Goal: Transaction & Acquisition: Purchase product/service

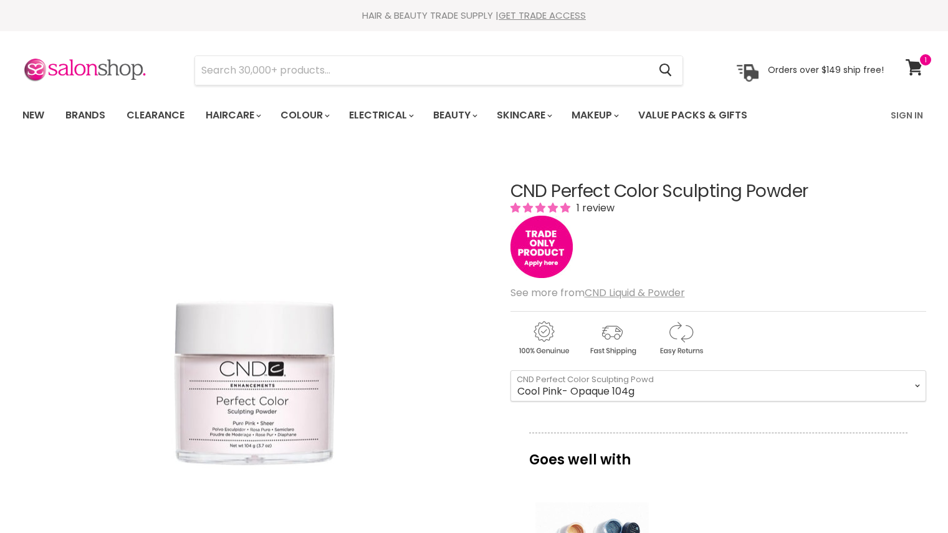
select select "Cool Pink- Opaque 104g"
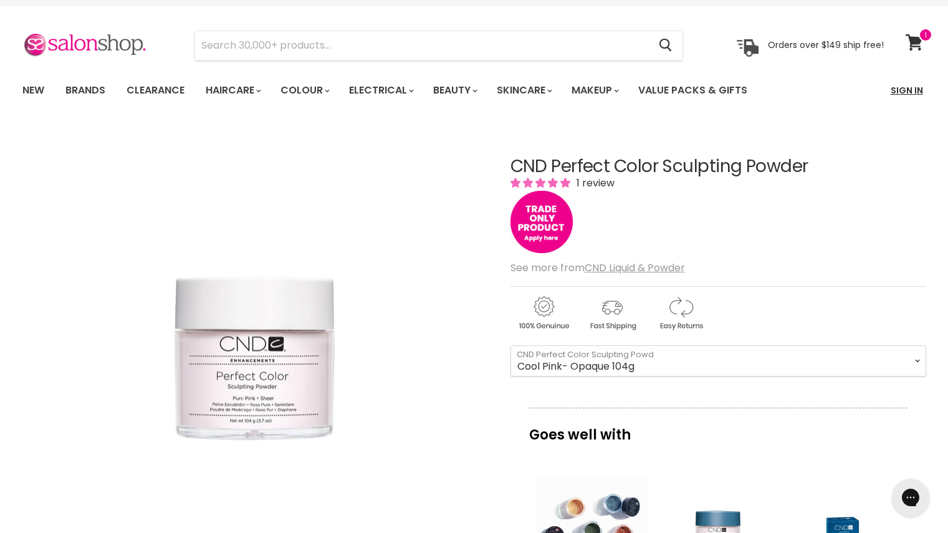
click at [904, 95] on link "Sign In" at bounding box center [907, 90] width 47 height 26
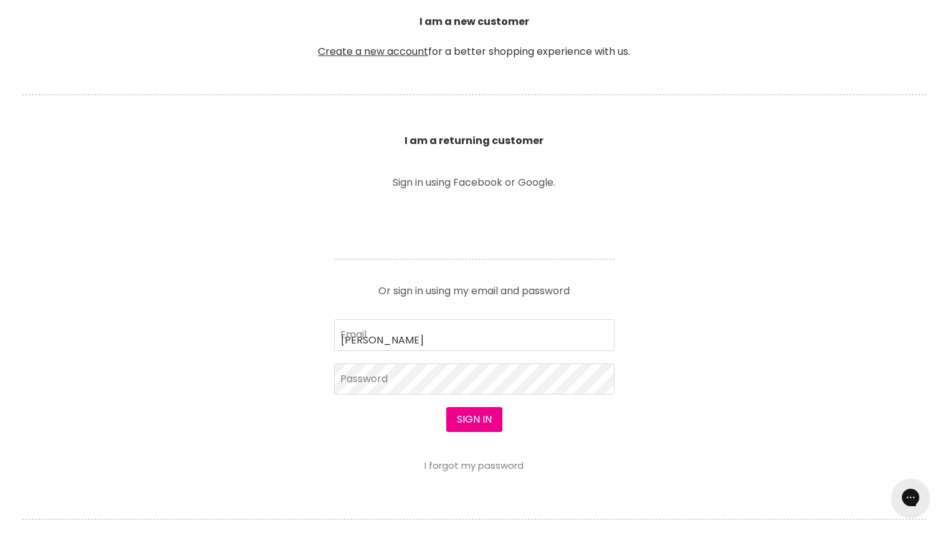
type input "[PERSON_NAME][EMAIL_ADDRESS][PERSON_NAME][DOMAIN_NAME]"
click at [753, 380] on section "Welcome to SalonShop I am a new customer Create a new account for a better shop…" at bounding box center [474, 294] width 948 height 769
click at [466, 422] on button "Sign in" at bounding box center [474, 419] width 56 height 25
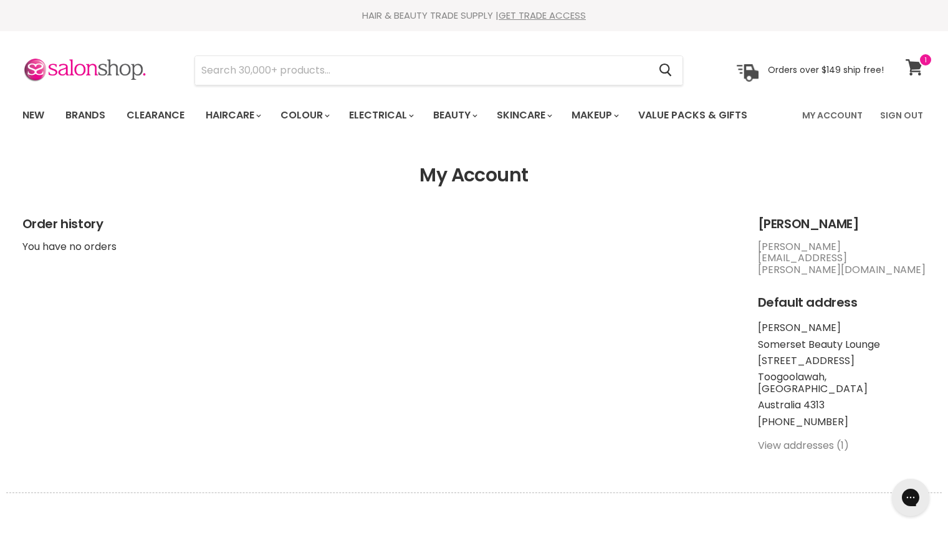
click at [918, 70] on icon at bounding box center [914, 67] width 17 height 16
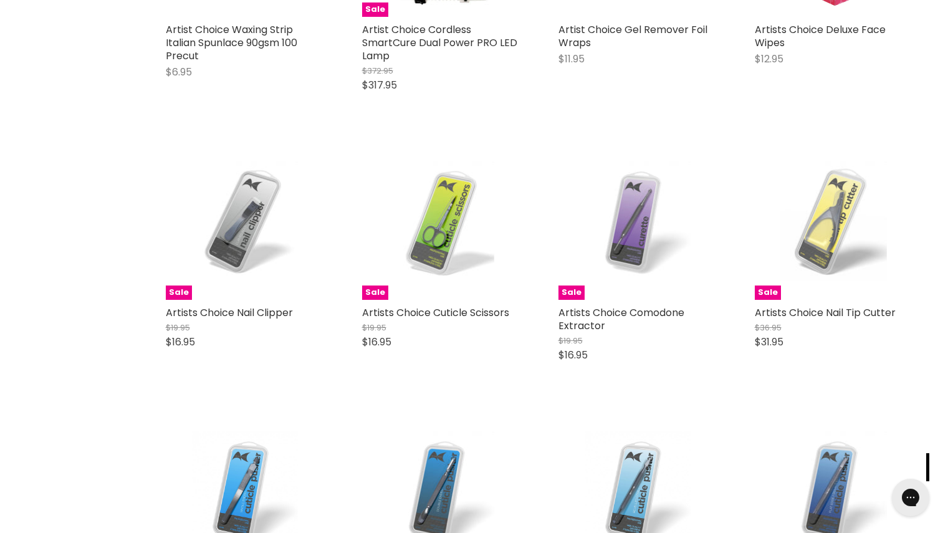
scroll to position [954, 0]
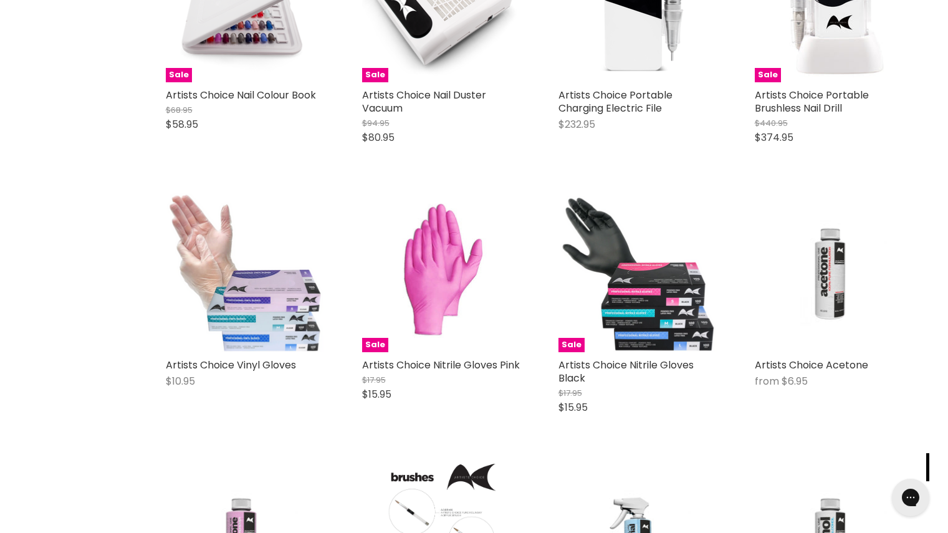
scroll to position [2008, 0]
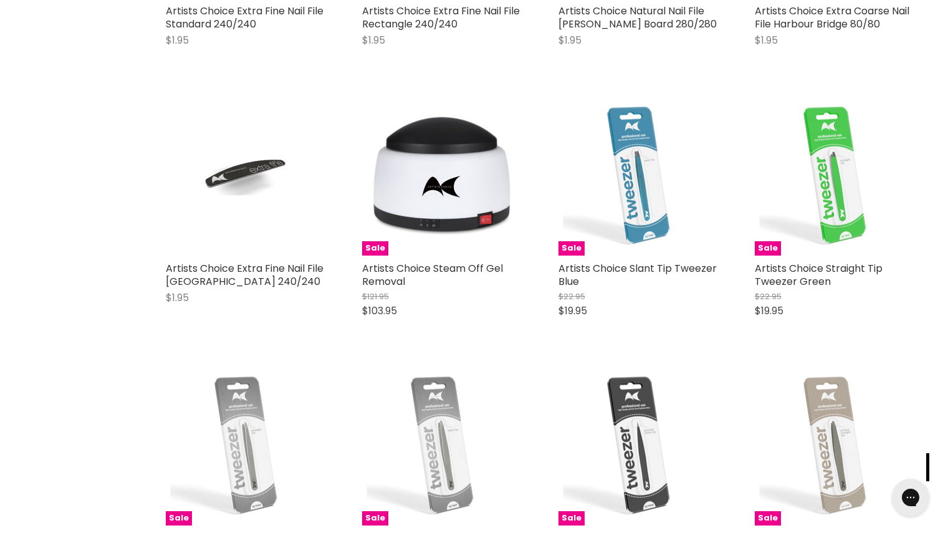
scroll to position [3674, 0]
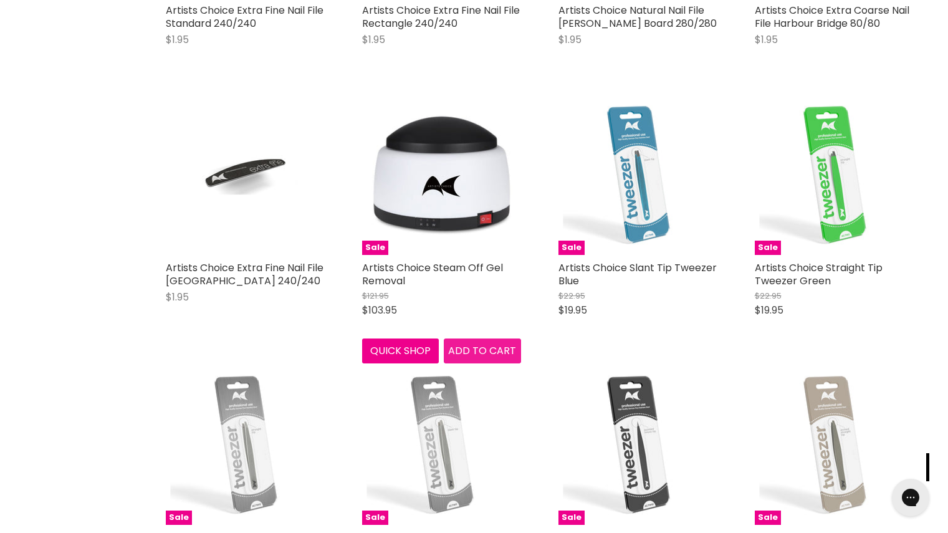
click at [483, 344] on span "Add to cart" at bounding box center [482, 351] width 68 height 14
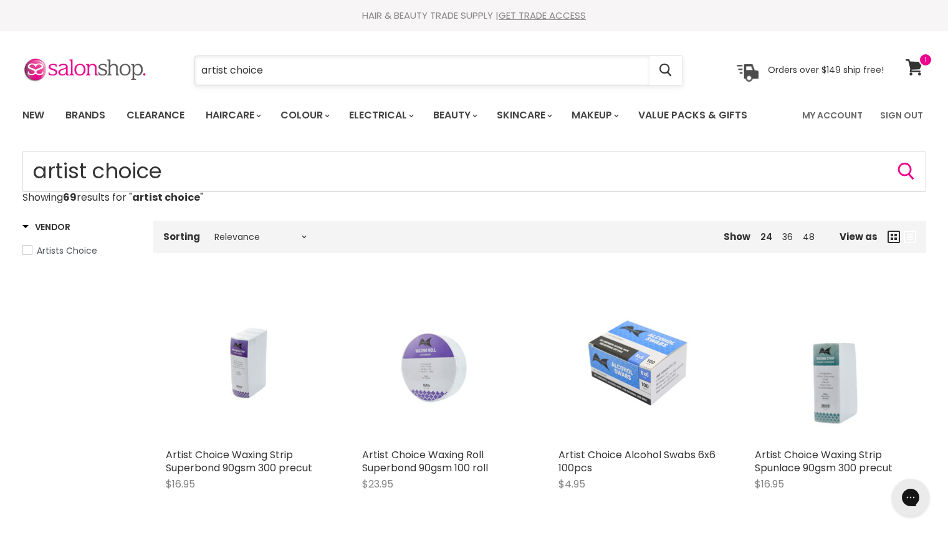
click at [388, 74] on input "artist choice" at bounding box center [422, 70] width 455 height 29
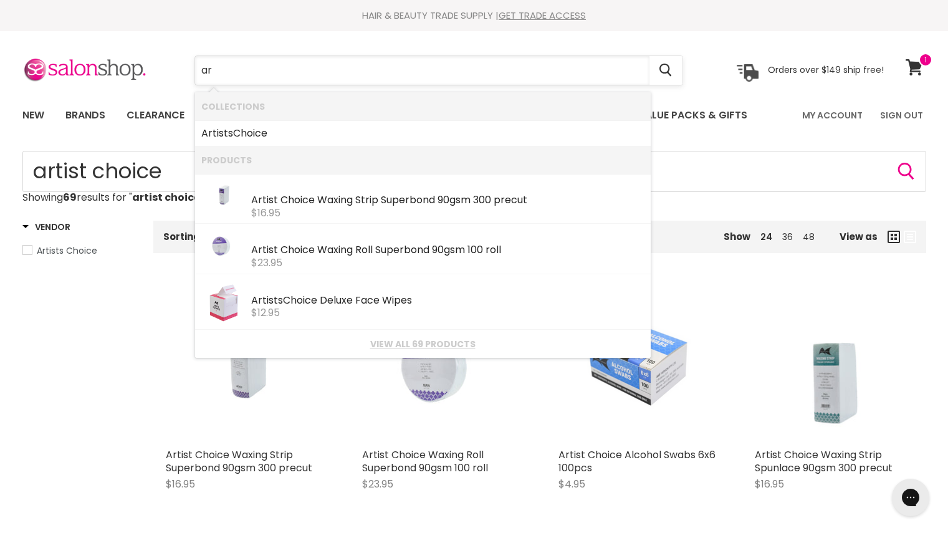
type input "a"
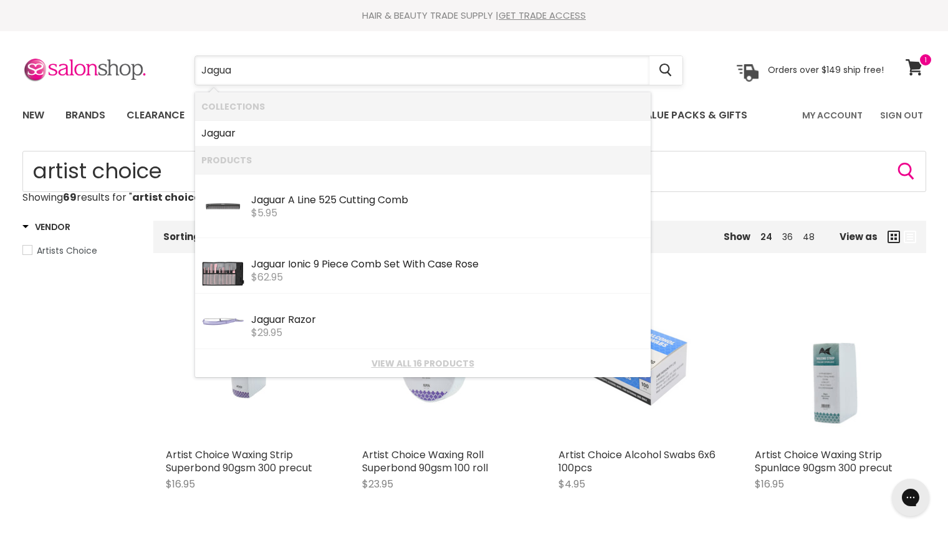
type input "Jaguar"
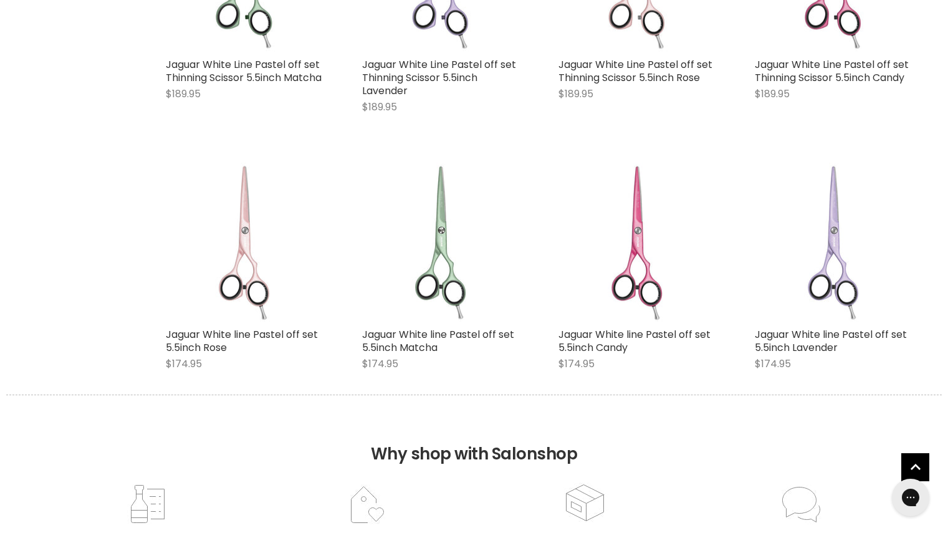
scroll to position [911, 0]
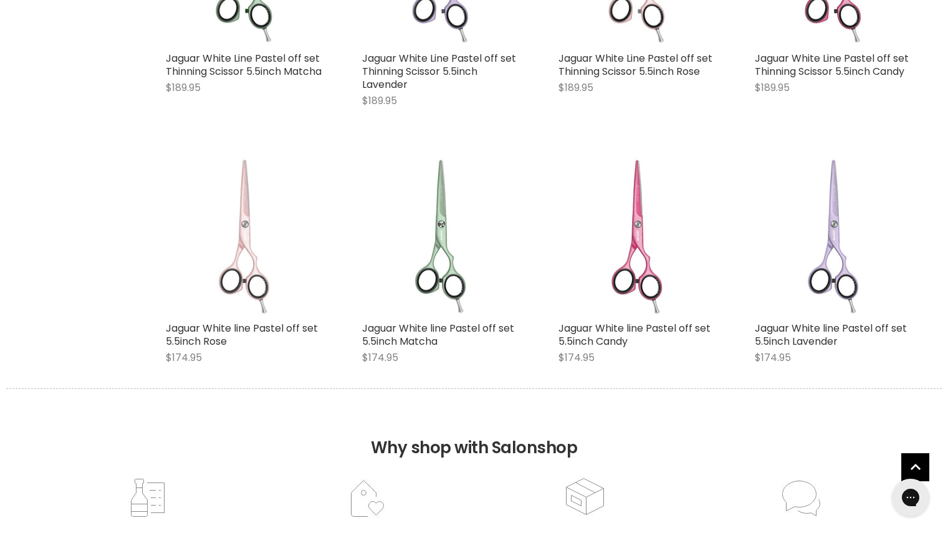
click at [227, 267] on img "Main content" at bounding box center [245, 236] width 159 height 159
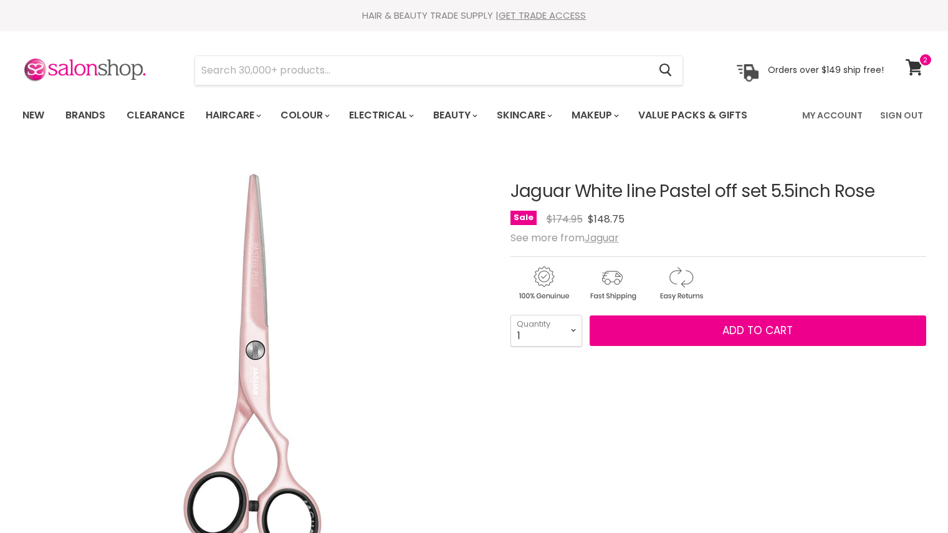
click at [760, 329] on span "Add to cart" at bounding box center [758, 330] width 70 height 15
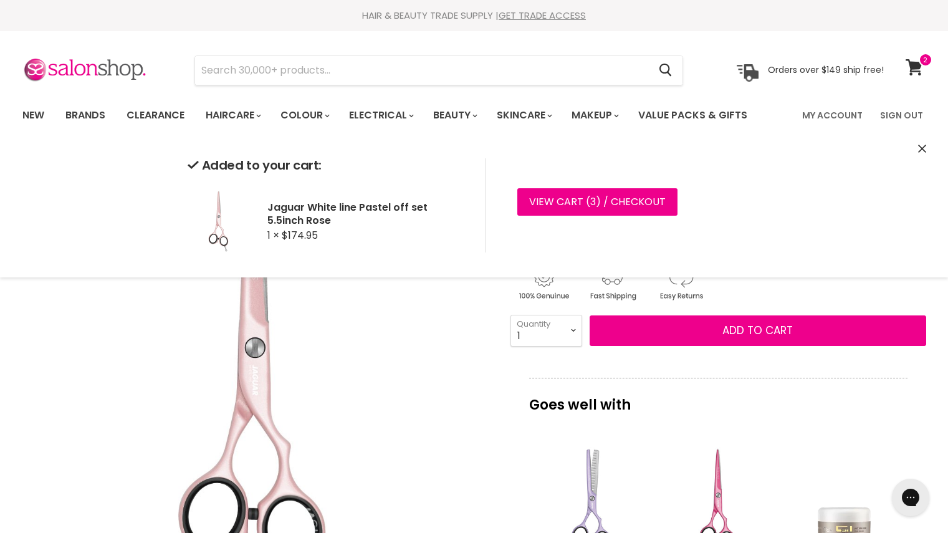
click at [412, 358] on img "Jaguar White line Pastel off set 5.5inch Rose image. Click or Scroll to Zoom." at bounding box center [255, 383] width 466 height 466
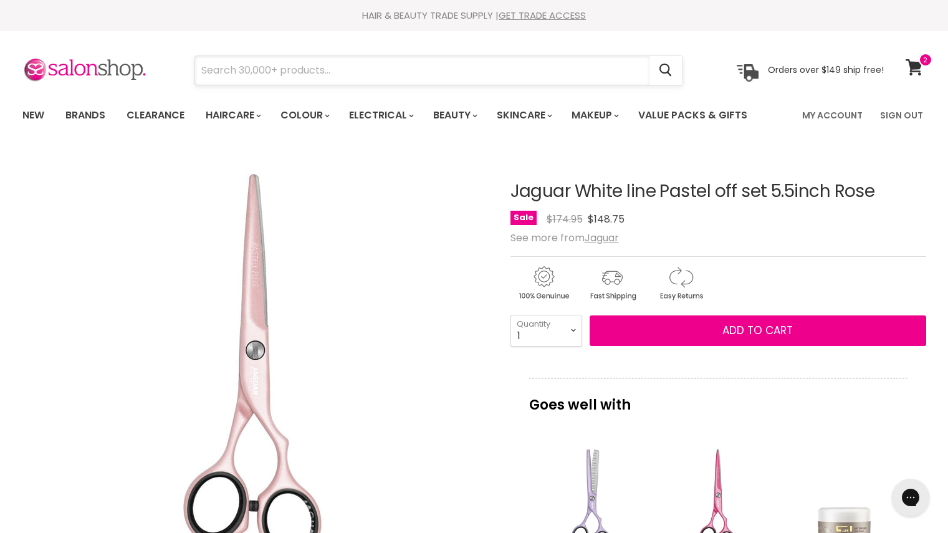
click at [339, 62] on input "Search" at bounding box center [422, 70] width 455 height 29
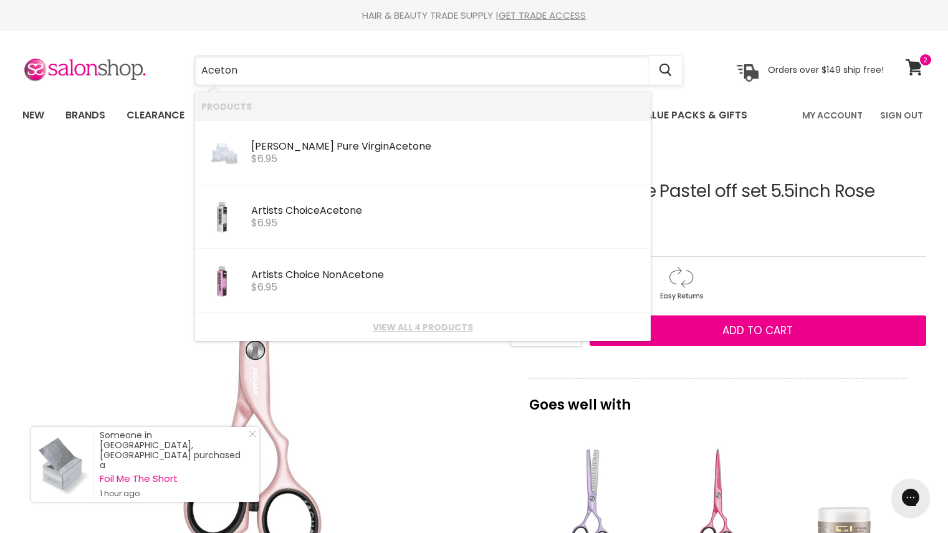
type input "Acetone"
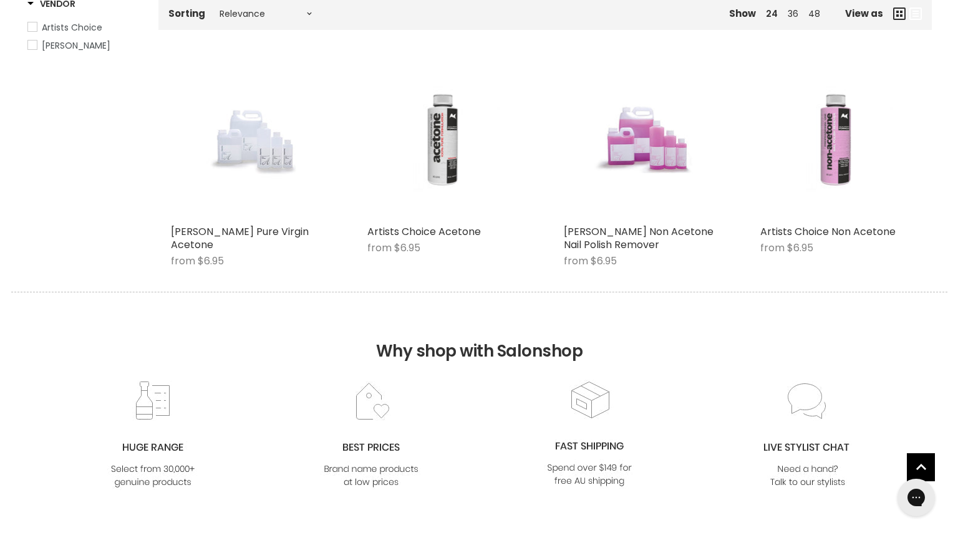
scroll to position [220, 0]
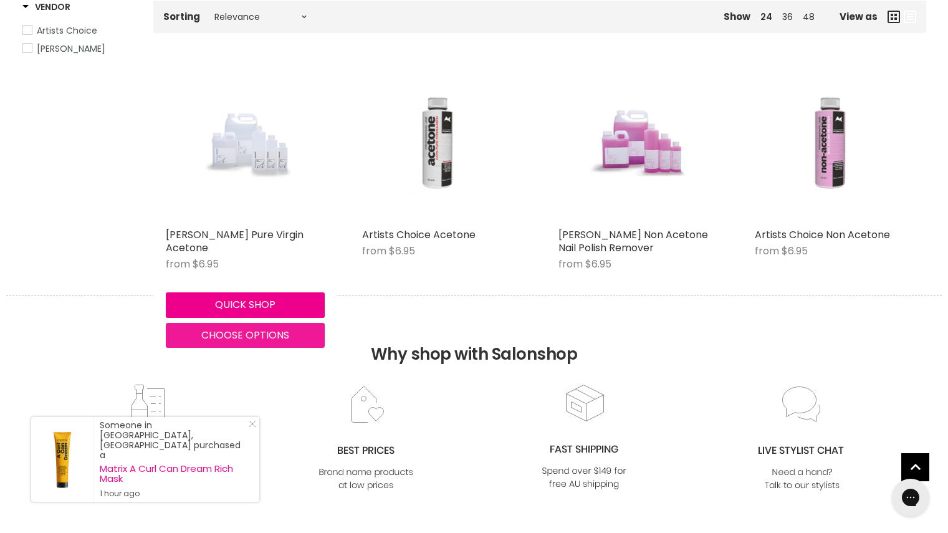
click at [252, 332] on span "Choose options" at bounding box center [245, 335] width 88 height 14
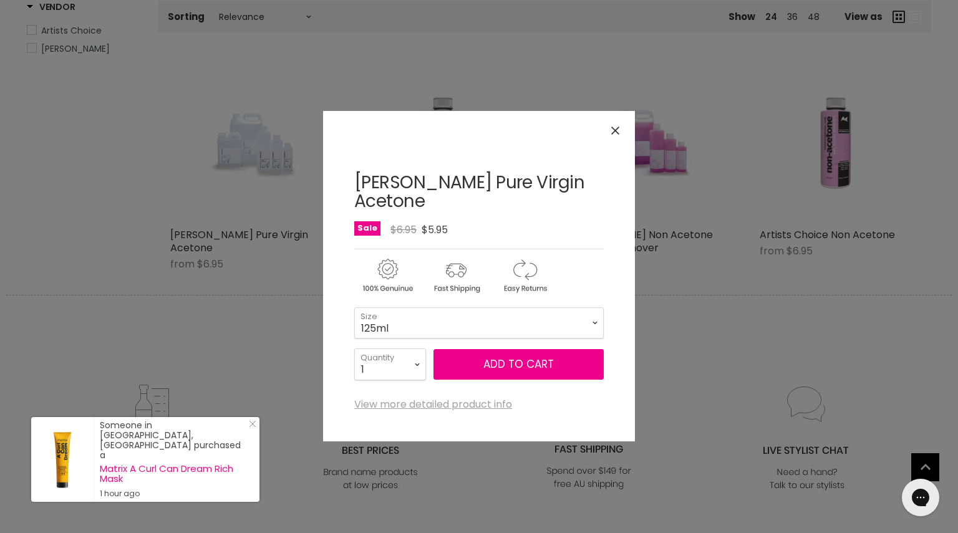
click at [442, 399] on link "View more detailed product info" at bounding box center [433, 404] width 158 height 11
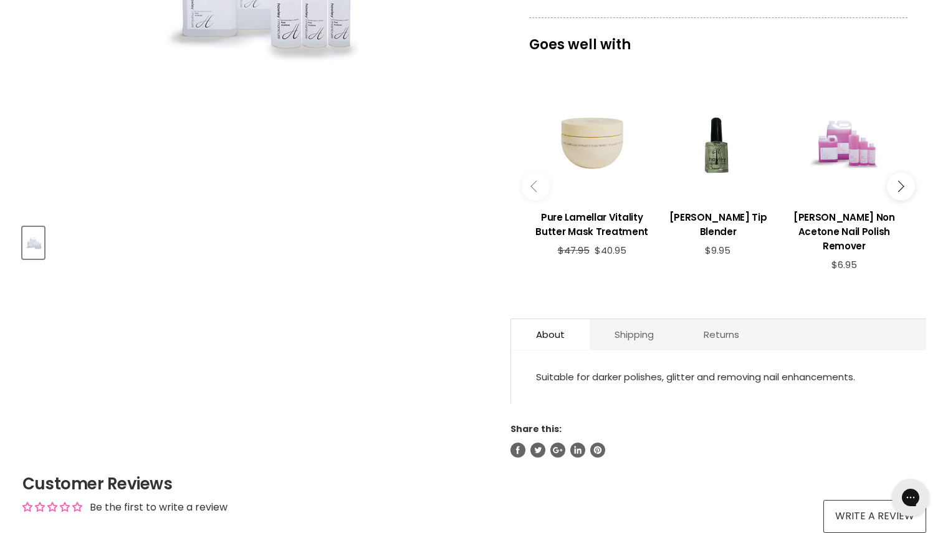
scroll to position [403, 0]
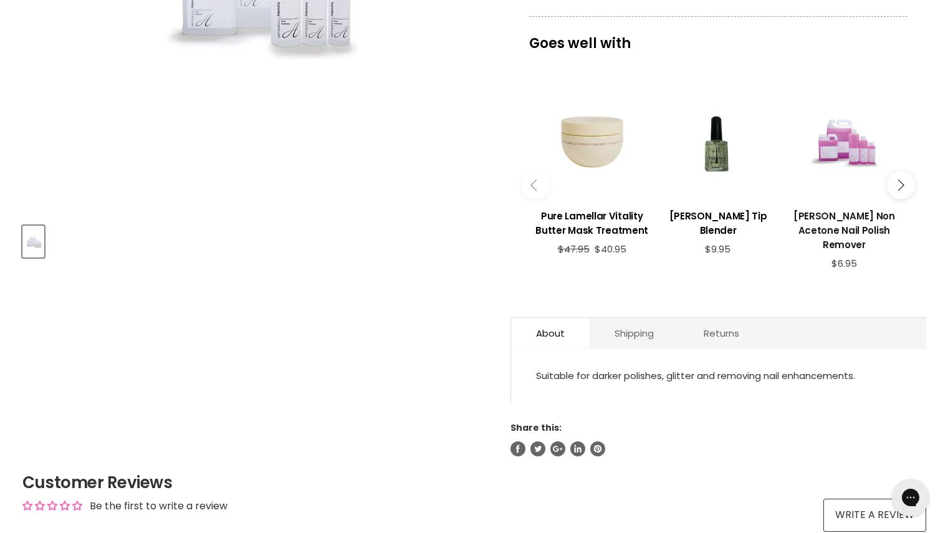
click at [847, 206] on link "[PERSON_NAME] Non Acetone Nail Polish Remover" at bounding box center [844, 229] width 113 height 59
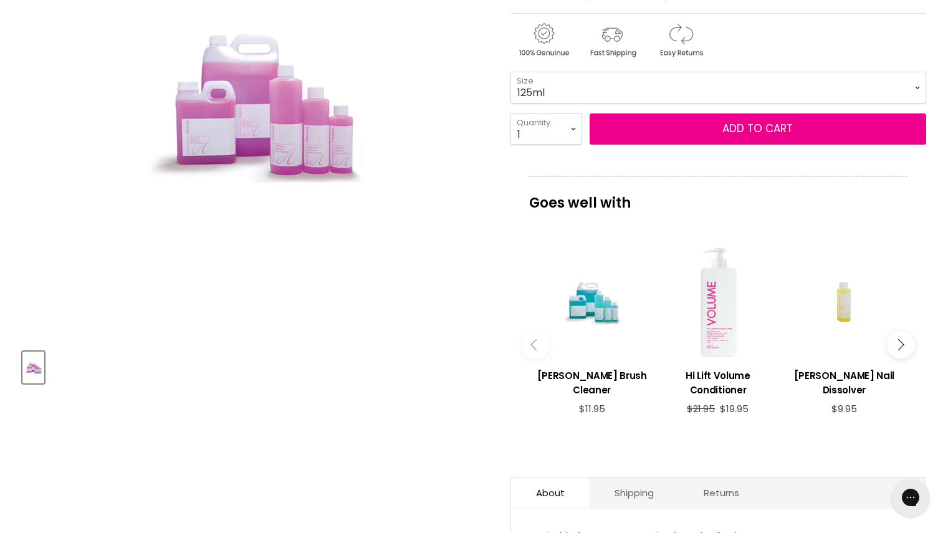
scroll to position [275, 0]
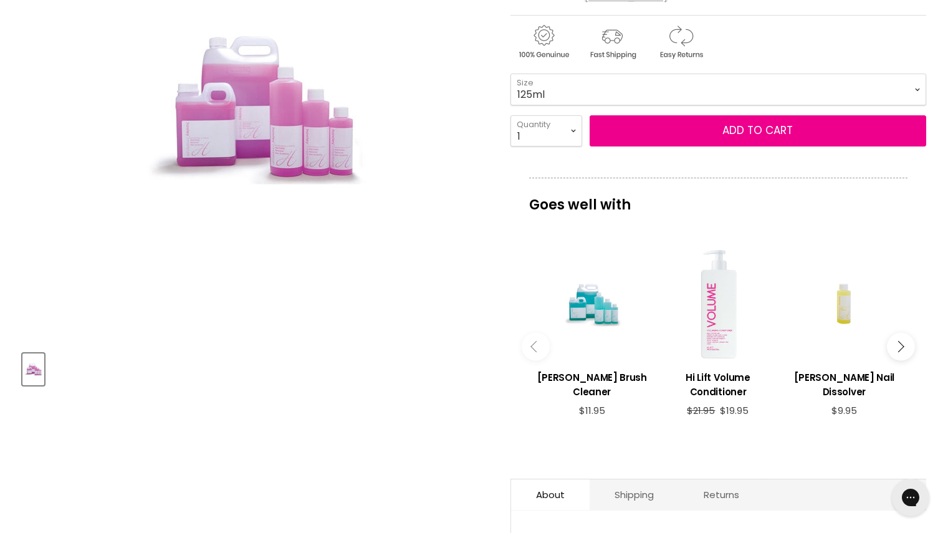
click at [902, 332] on button "Main content" at bounding box center [901, 346] width 28 height 28
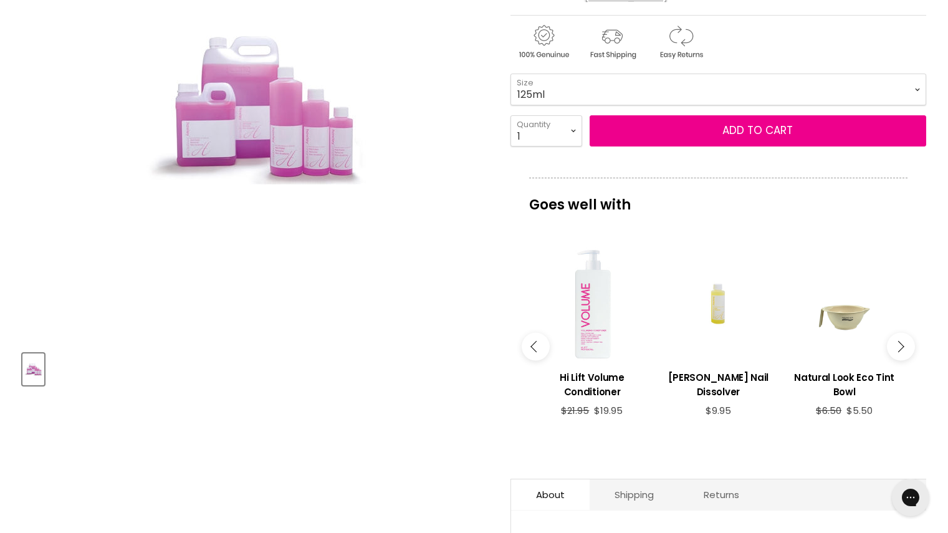
click at [898, 332] on button "Main content" at bounding box center [901, 346] width 28 height 28
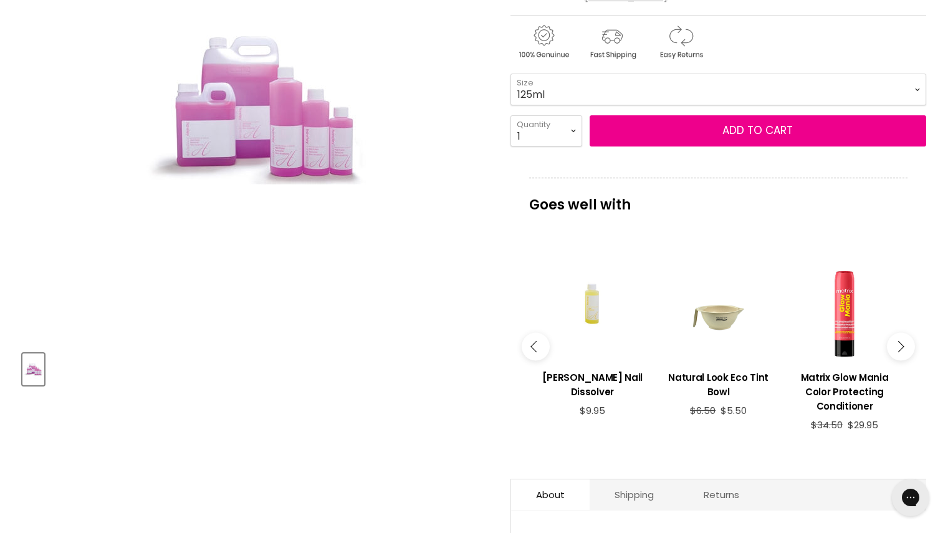
click at [902, 341] on icon "Main content" at bounding box center [898, 346] width 11 height 11
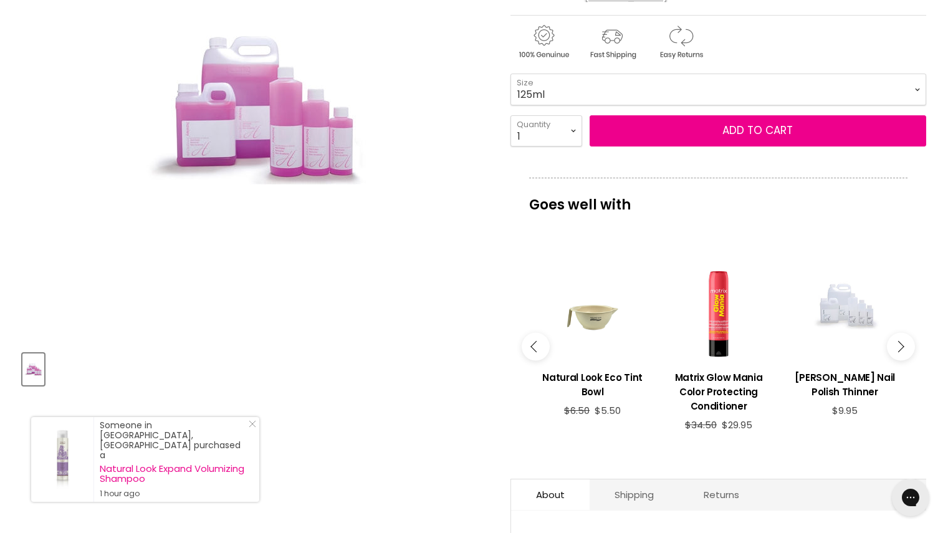
click at [900, 332] on button "Main content" at bounding box center [901, 346] width 28 height 28
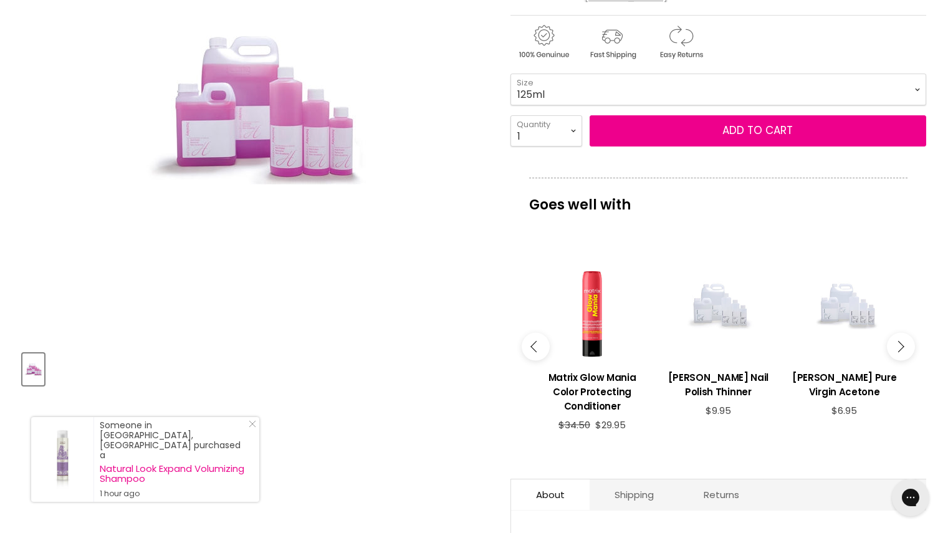
click at [898, 332] on button "Main content" at bounding box center [901, 346] width 28 height 28
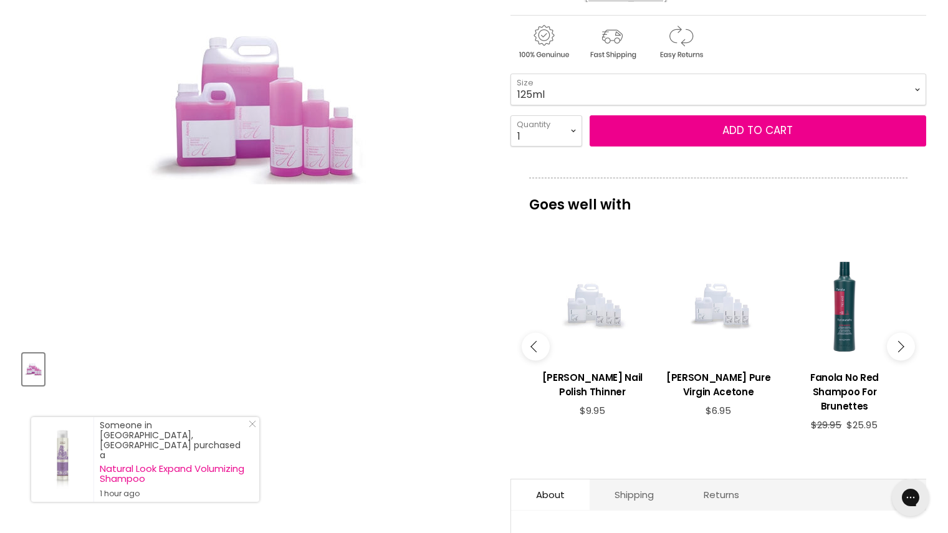
click at [902, 341] on icon "Main content" at bounding box center [898, 346] width 11 height 11
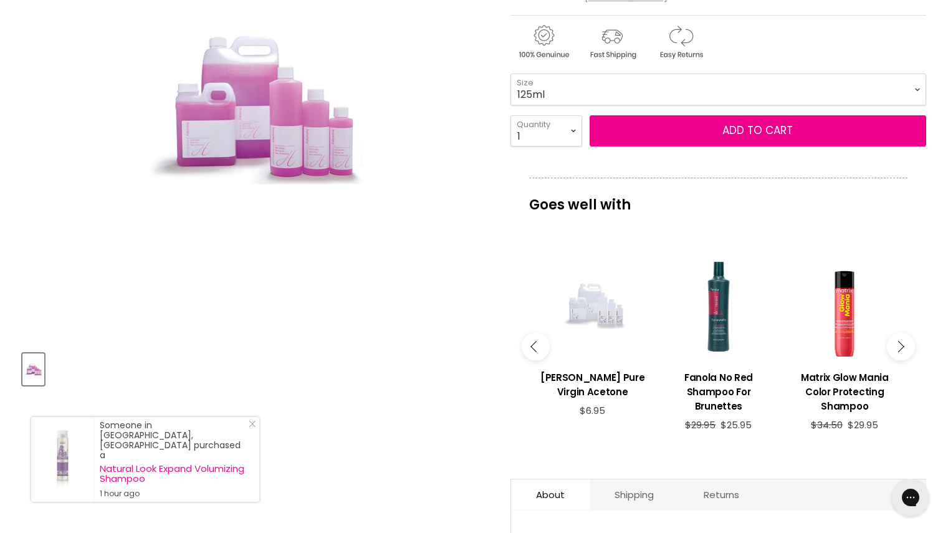
click at [905, 332] on button "Main content" at bounding box center [901, 346] width 28 height 28
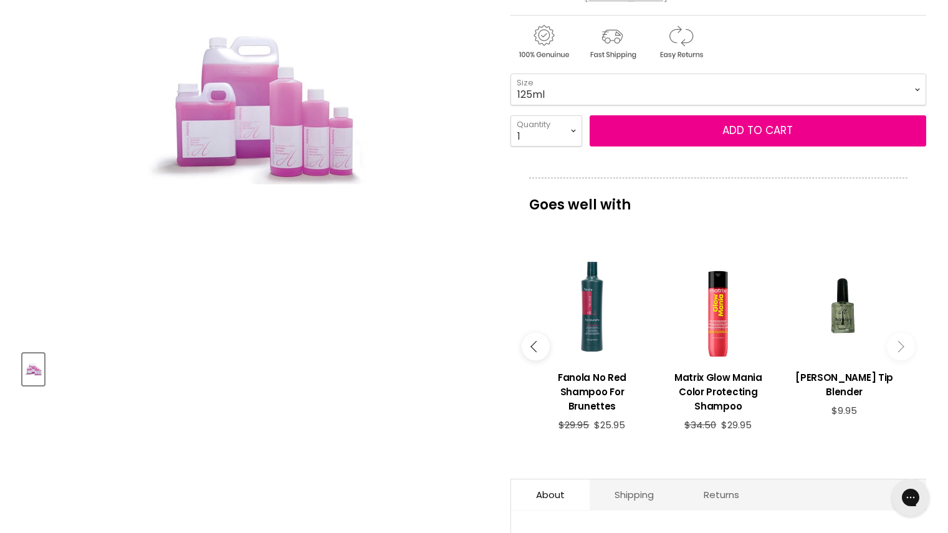
click at [905, 334] on div "imageUrl Hawley Tip Blender $9.95" at bounding box center [844, 340] width 126 height 216
click at [529, 332] on button "Main content" at bounding box center [536, 346] width 28 height 28
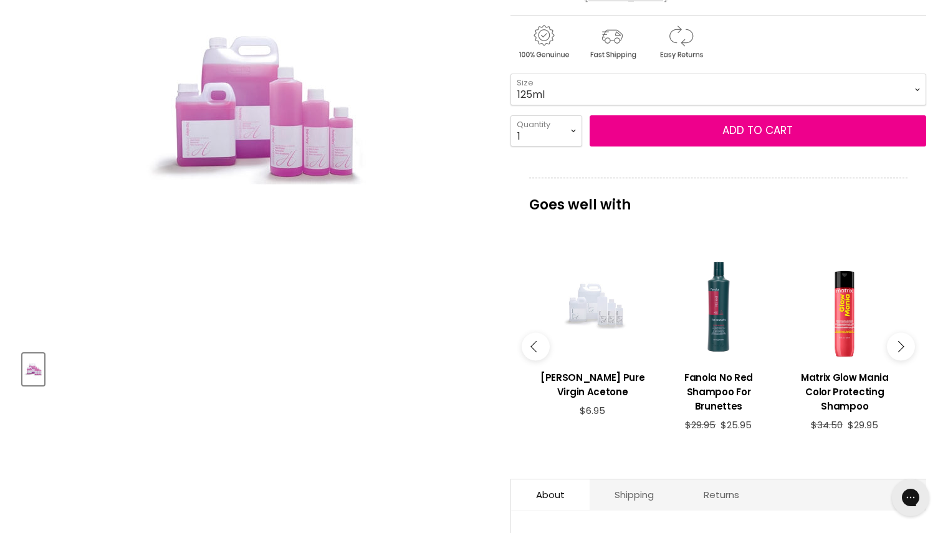
click at [547, 332] on div "Main content" at bounding box center [592, 304] width 113 height 113
click at [541, 334] on div "Main content" at bounding box center [592, 304] width 113 height 113
click at [540, 332] on button "Main content" at bounding box center [536, 346] width 28 height 28
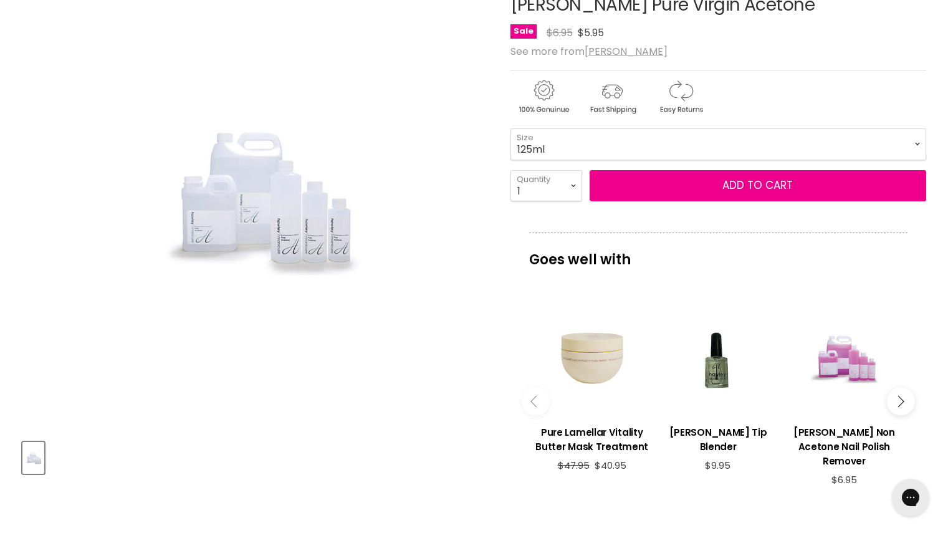
scroll to position [177, 0]
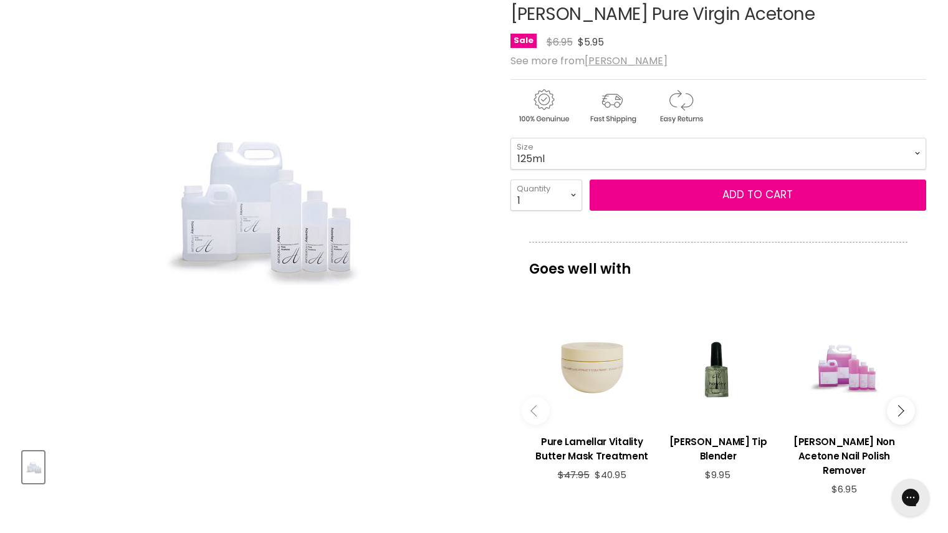
click at [721, 147] on select "125ml 250ml 500ml 1 Litre" at bounding box center [719, 153] width 416 height 31
click at [511, 138] on select "125ml 250ml 500ml 1 Litre" at bounding box center [719, 153] width 416 height 31
select select "250ml"
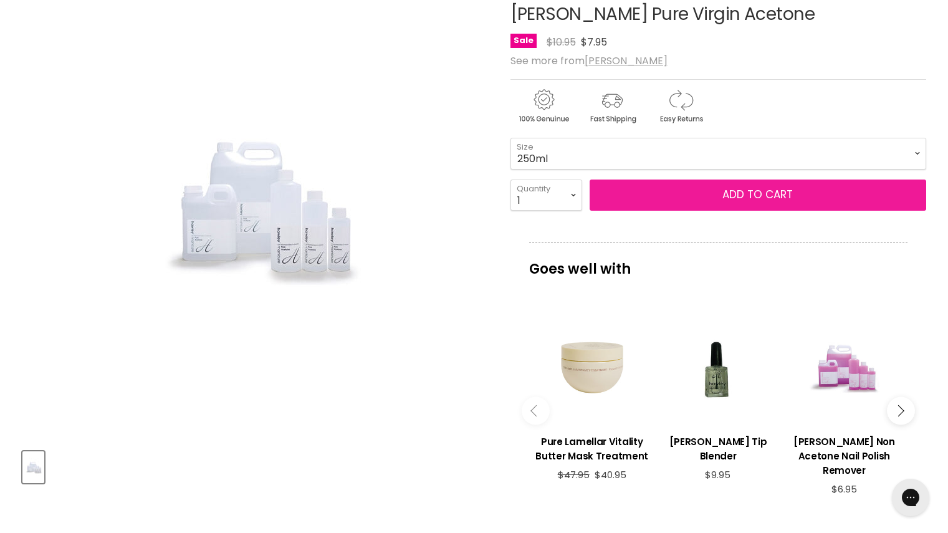
click at [773, 195] on button "Add to cart" at bounding box center [758, 195] width 337 height 31
click at [756, 202] on button "Add to cart" at bounding box center [758, 195] width 337 height 31
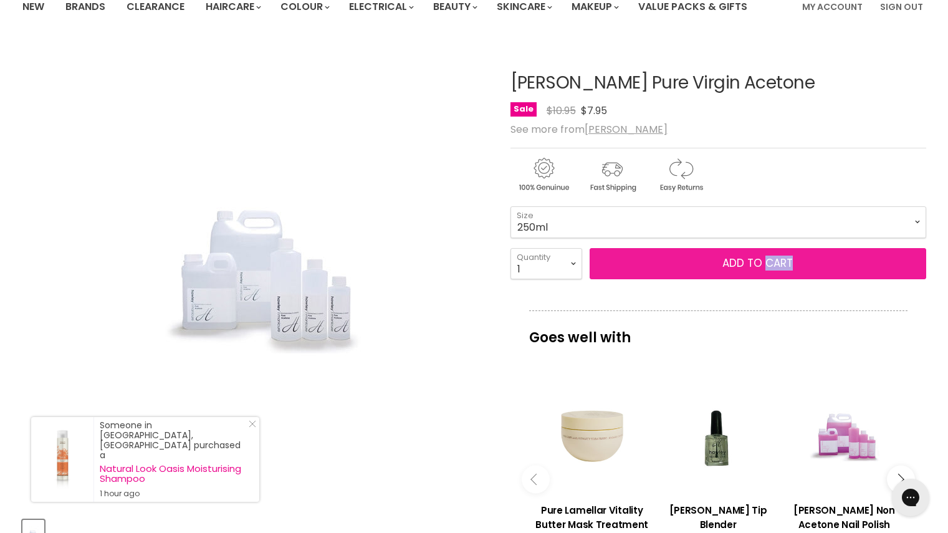
scroll to position [108, 0]
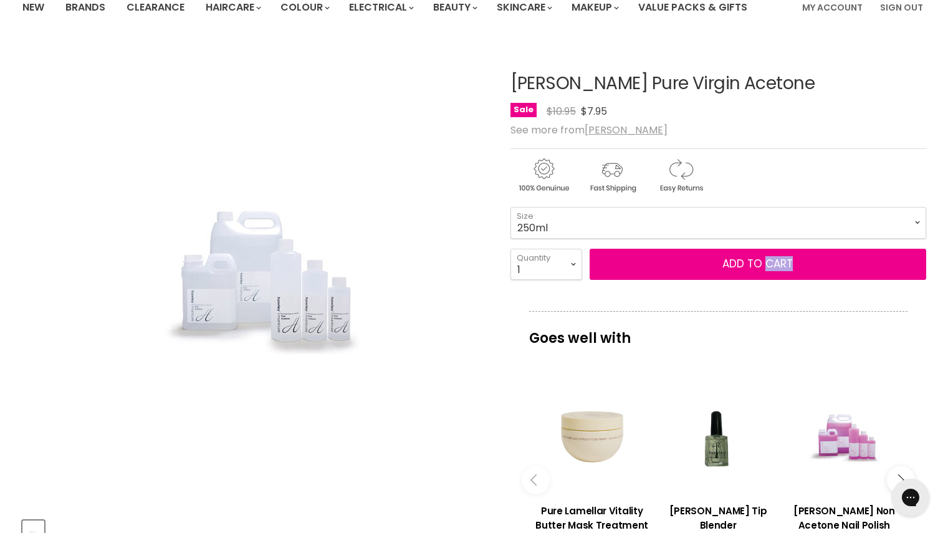
click at [838, 342] on p "Goes well with" at bounding box center [718, 331] width 378 height 41
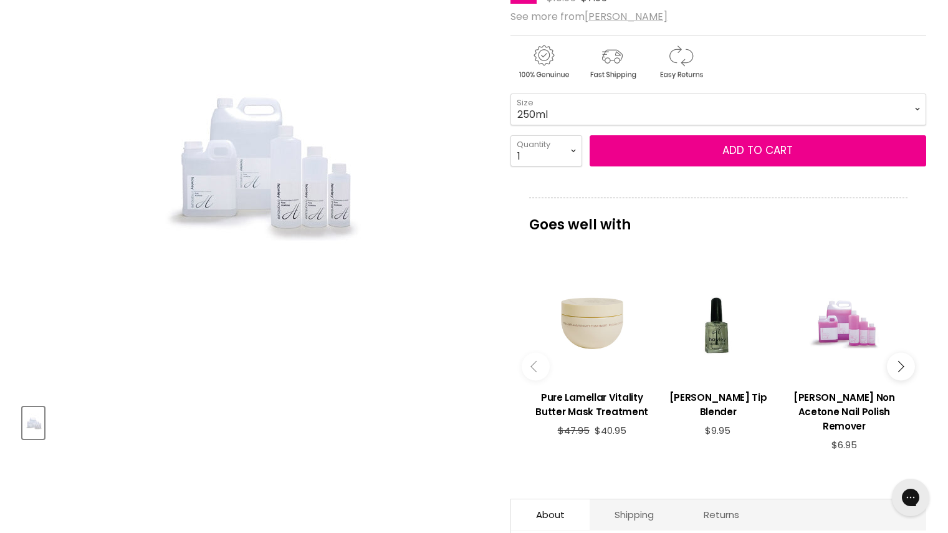
scroll to position [230, 0]
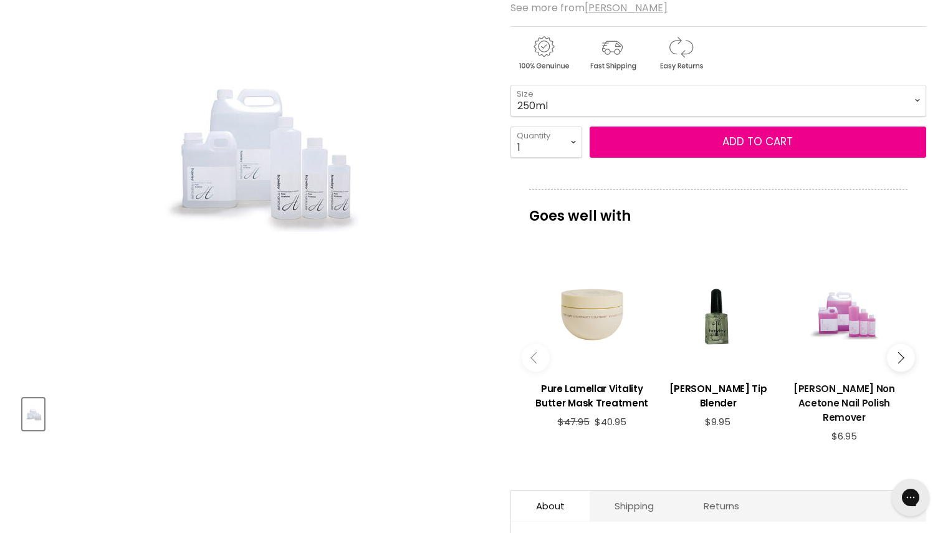
click at [864, 408] on h3 "Hawley Non Acetone Nail Polish Remover" at bounding box center [844, 403] width 113 height 43
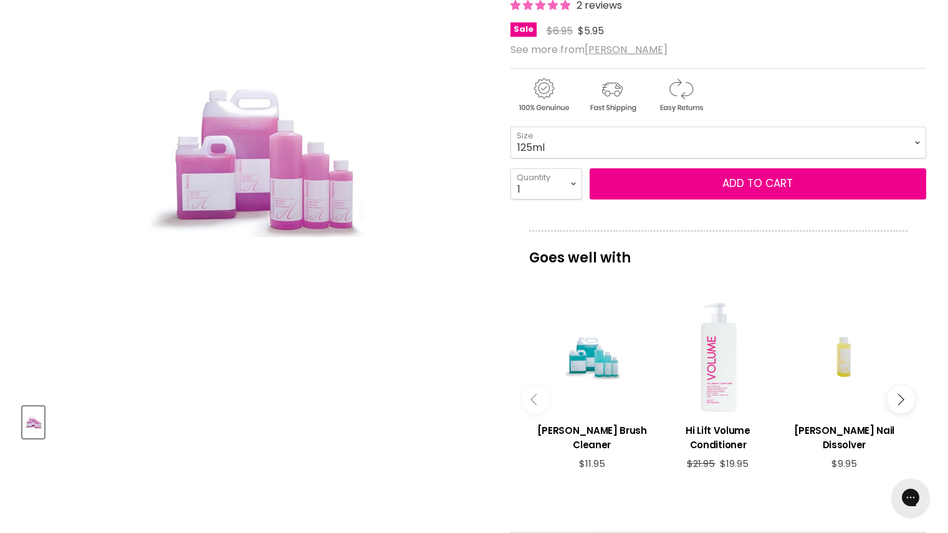
scroll to position [221, 0]
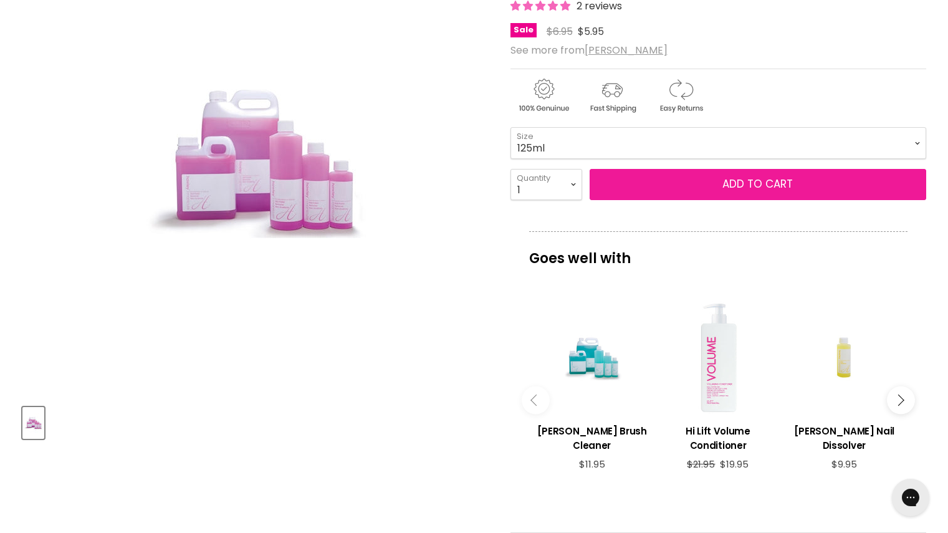
click at [846, 169] on button "Add to cart" at bounding box center [758, 184] width 337 height 31
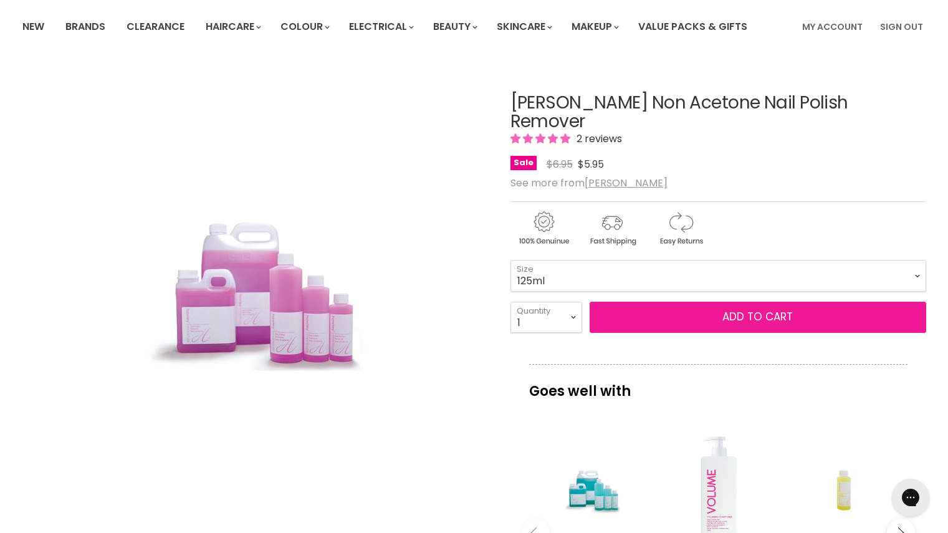
scroll to position [49, 0]
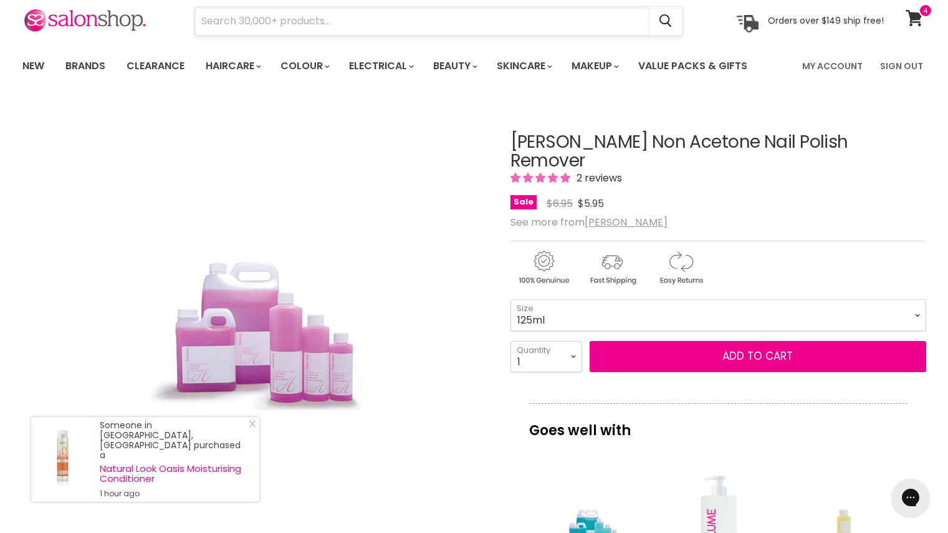
click at [411, 26] on input "Search" at bounding box center [422, 21] width 455 height 29
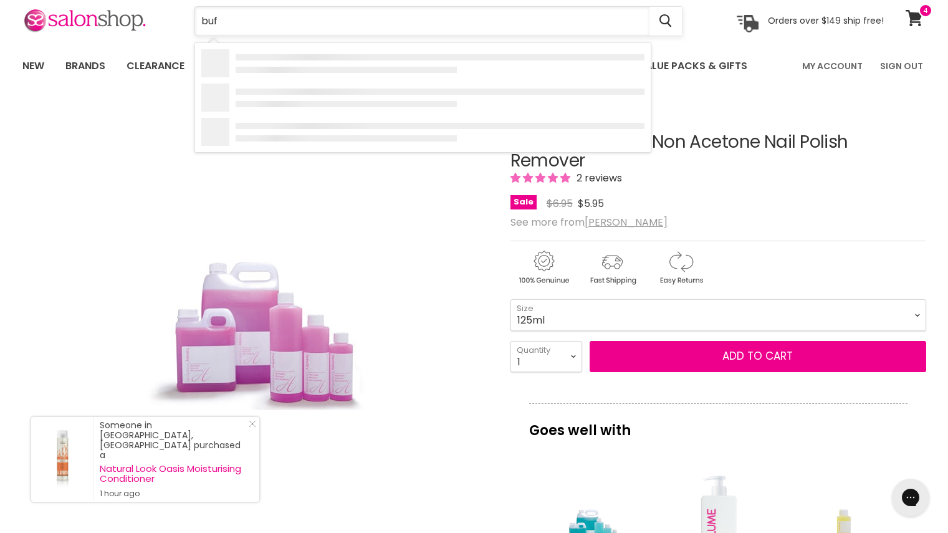
type input "buff"
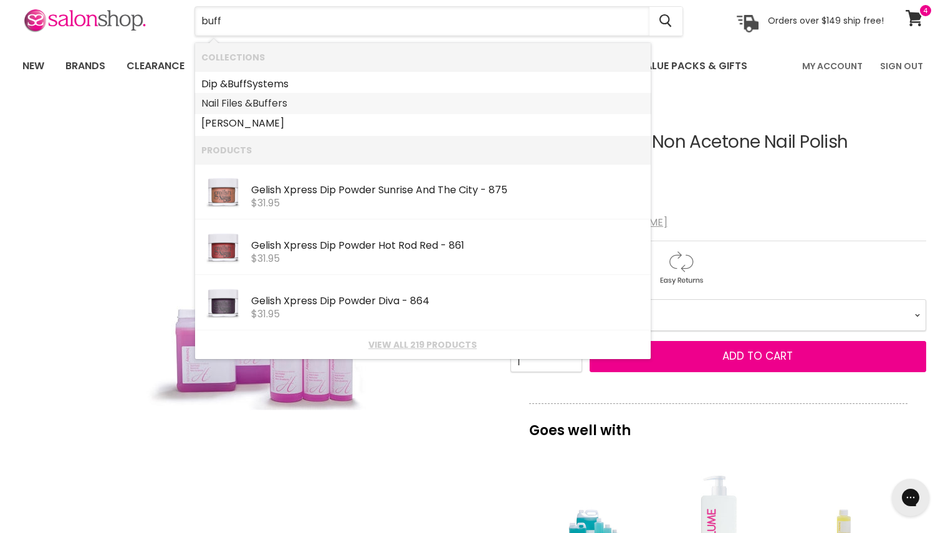
click at [265, 100] on b "Buff" at bounding box center [262, 103] width 19 height 14
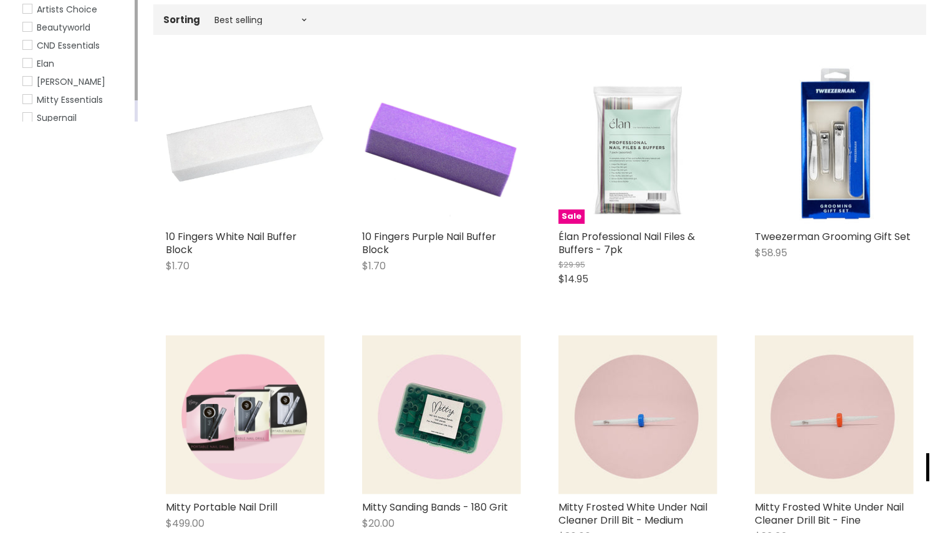
scroll to position [261, 0]
click at [256, 154] on img "Main content" at bounding box center [245, 144] width 159 height 159
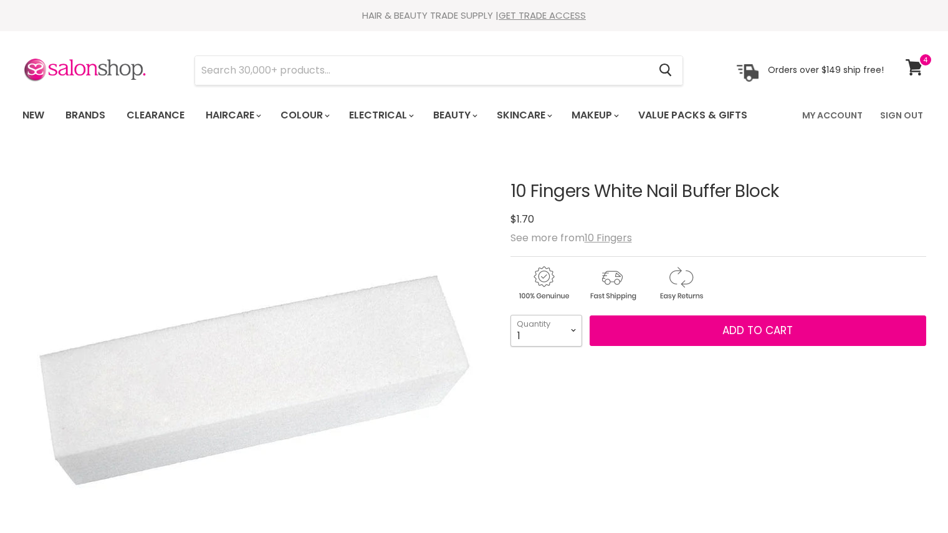
click at [569, 336] on select "1 2 3 4 5 6 7 8 9 10+" at bounding box center [547, 330] width 72 height 31
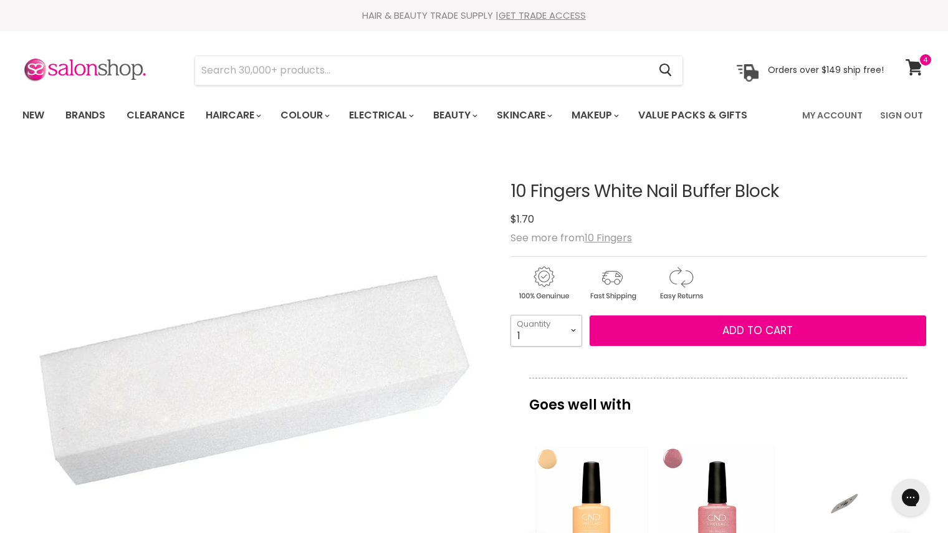
select select "6"
click at [511, 315] on select "1 2 3 4 5 6 7 8 9 10+" at bounding box center [547, 330] width 72 height 31
type input "6"
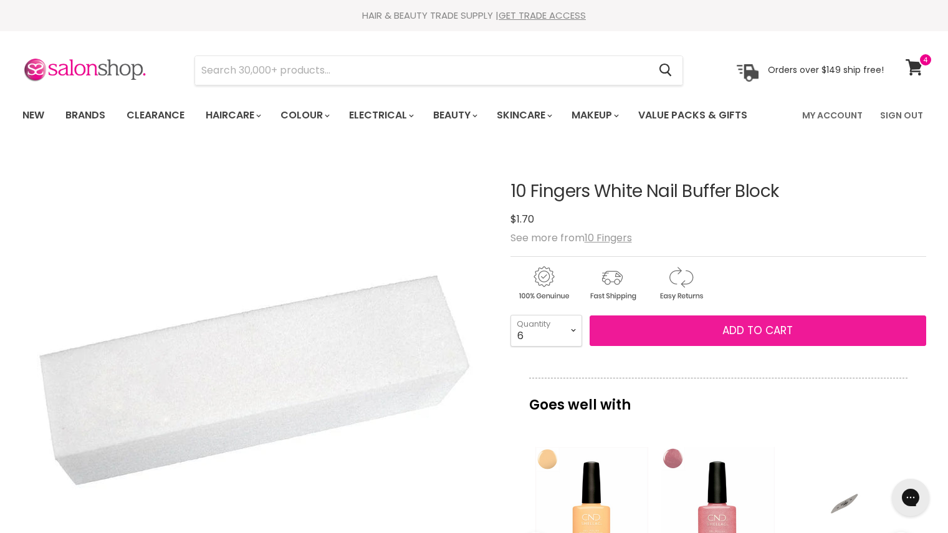
click at [772, 342] on button "Add to cart" at bounding box center [758, 331] width 337 height 31
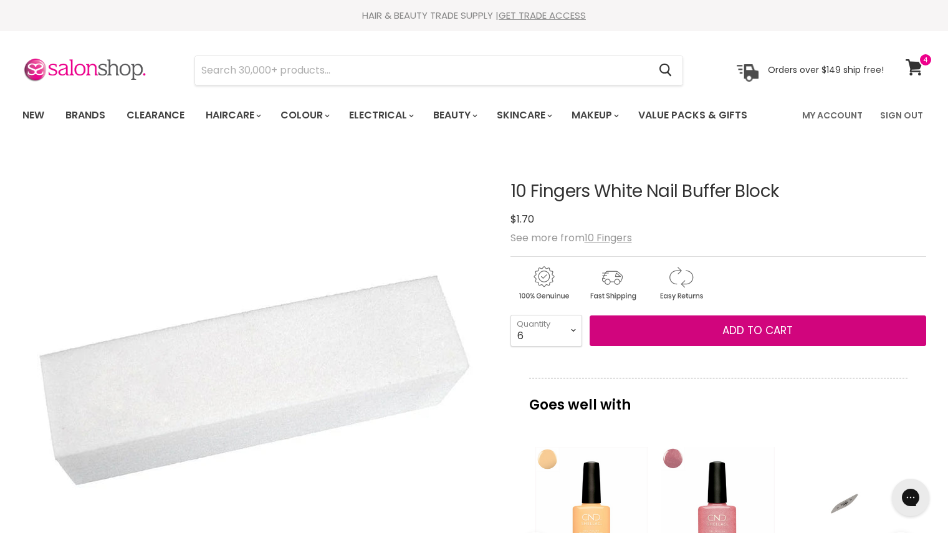
click at [730, 324] on span "Add to cart" at bounding box center [758, 330] width 70 height 15
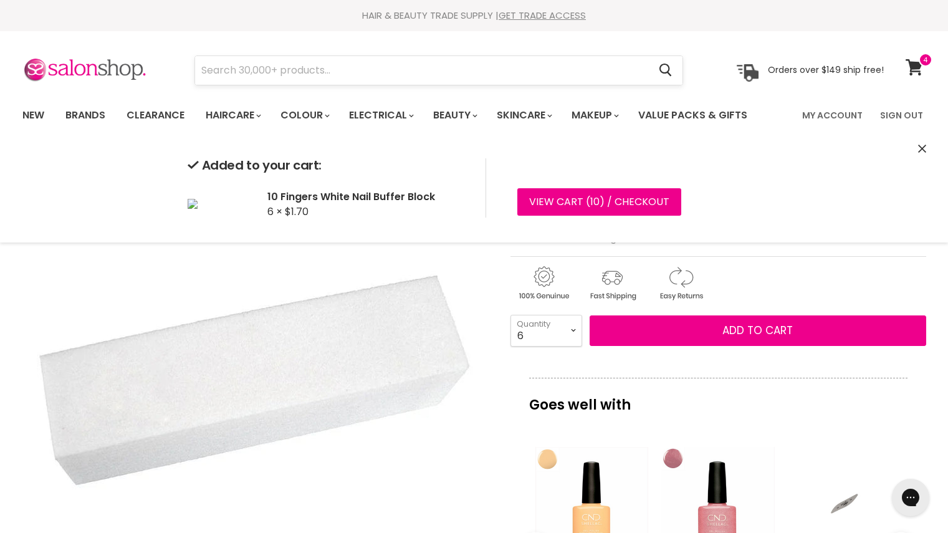
click at [418, 64] on input "Search" at bounding box center [422, 70] width 455 height 29
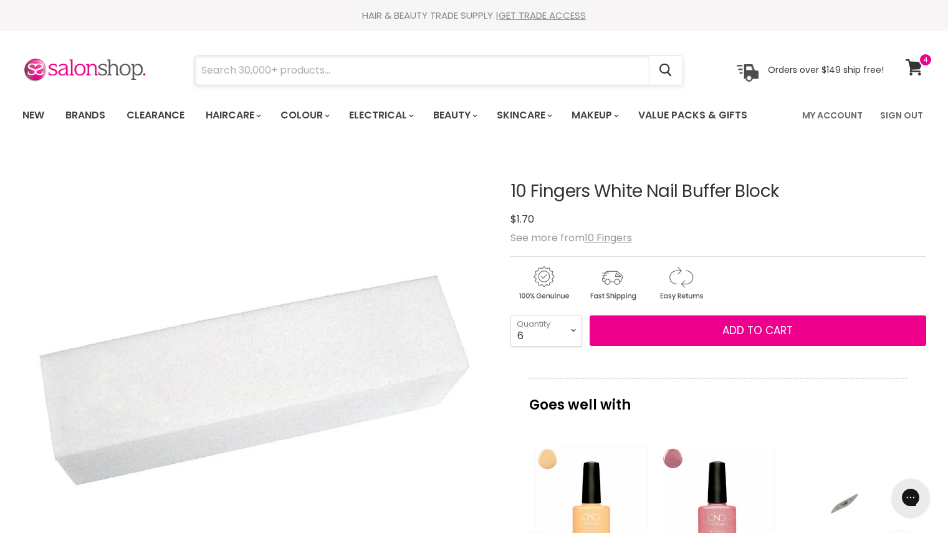
click at [421, 72] on input "Search" at bounding box center [422, 70] width 455 height 29
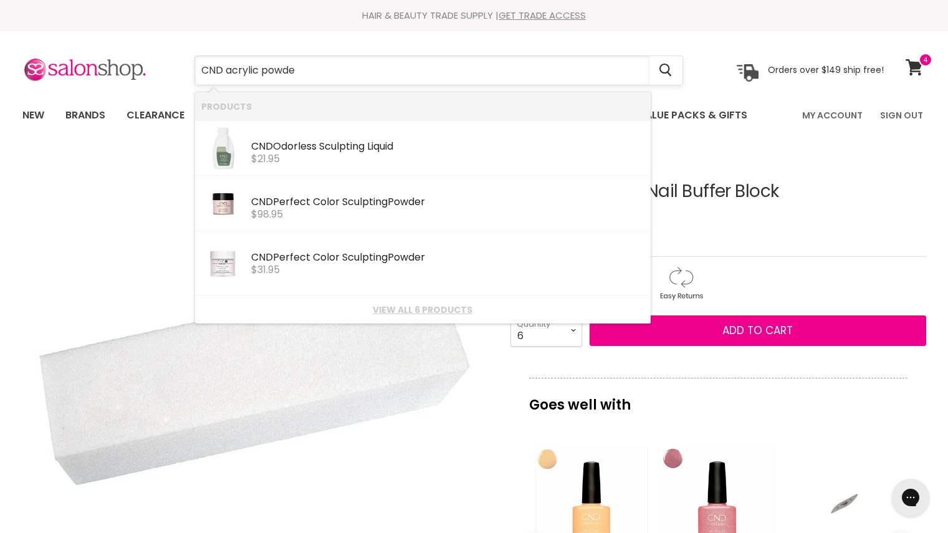
type input "CND acrylic powder"
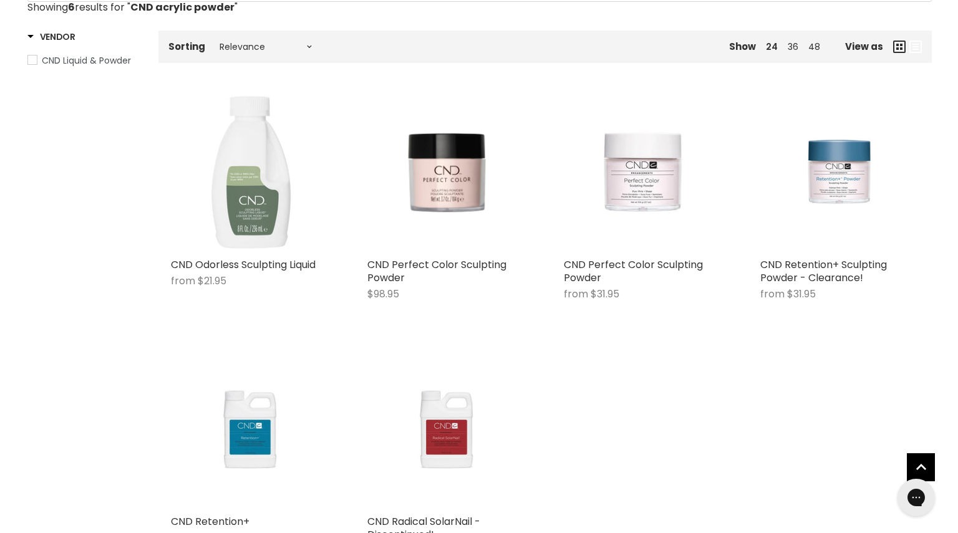
scroll to position [189, 0]
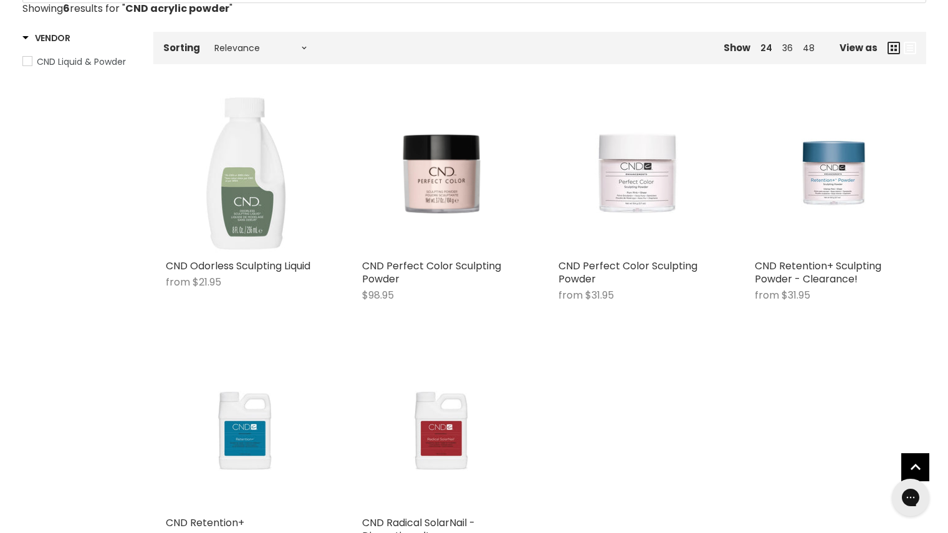
click at [653, 224] on img "Main content" at bounding box center [637, 173] width 105 height 159
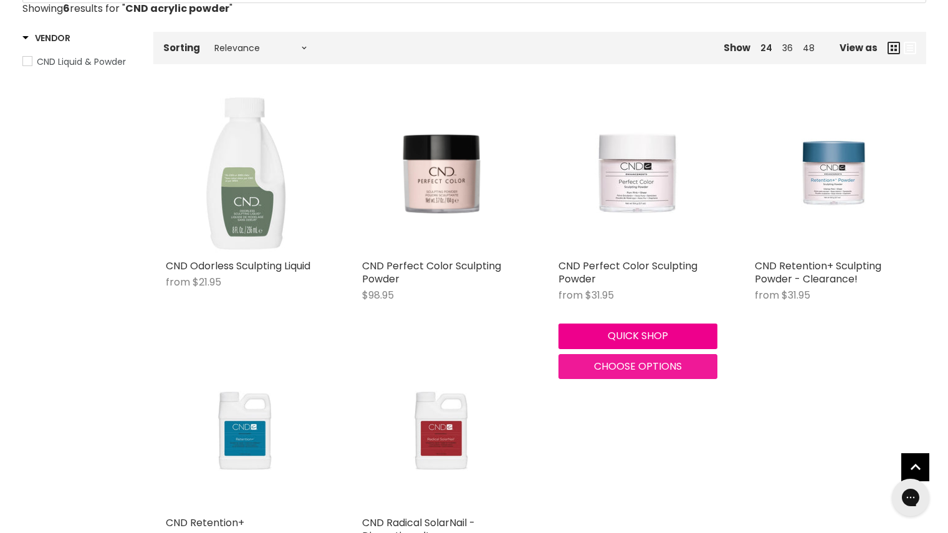
click at [628, 369] on span "Choose options" at bounding box center [638, 366] width 88 height 14
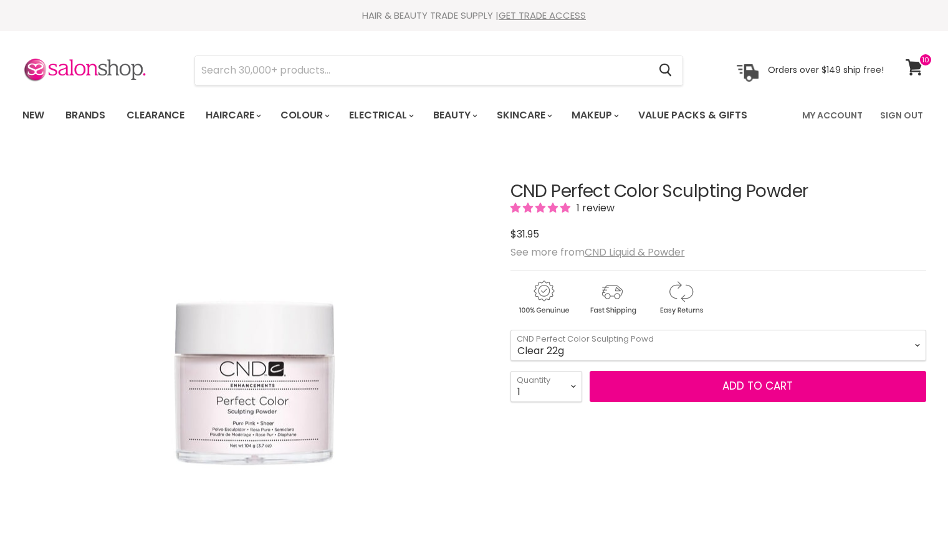
click at [670, 334] on select "Clear 22g Clear 104g Clear 907g Natural- Sheer 104g Natural- Sheer 453g Natural…" at bounding box center [719, 345] width 416 height 31
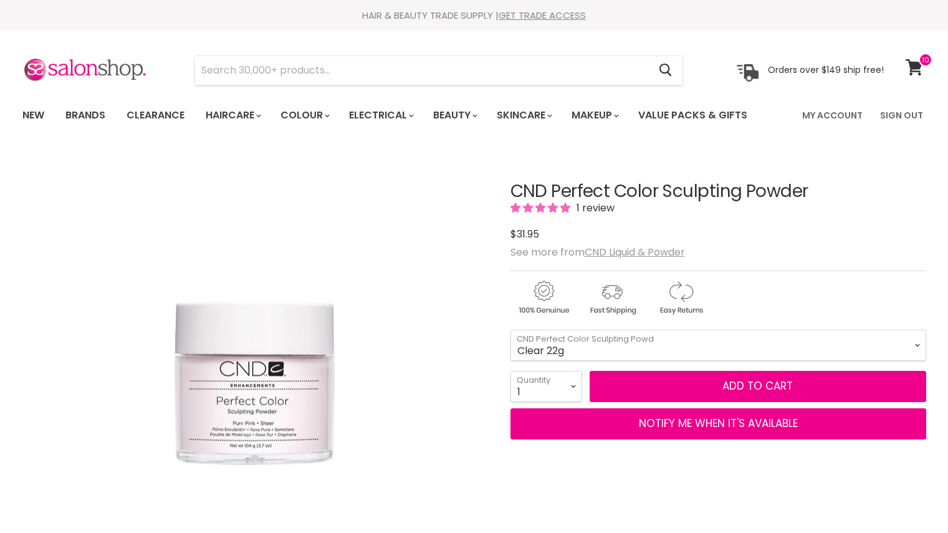
click at [673, 342] on select "Clear 22g Clear 104g Clear 907g Natural- Sheer 104g Natural- Sheer 453g Natural…" at bounding box center [719, 345] width 416 height 31
click at [511, 330] on select "Clear 22g Clear 104g Clear 907g Natural- Sheer 104g Natural- Sheer 453g Natural…" at bounding box center [719, 345] width 416 height 31
select select "Cool Pink- Opaque 104g"
click at [701, 111] on link "Value Packs & Gifts" at bounding box center [693, 115] width 128 height 26
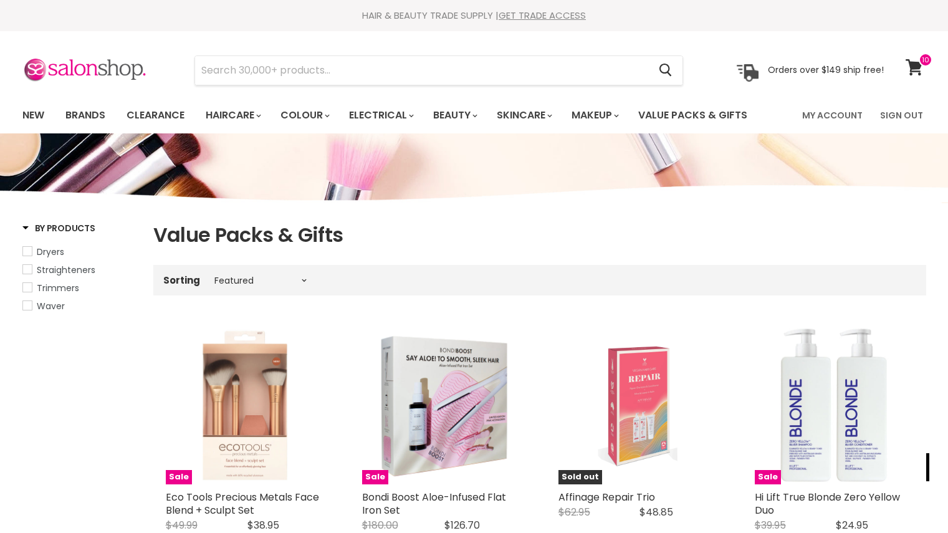
select select "manual"
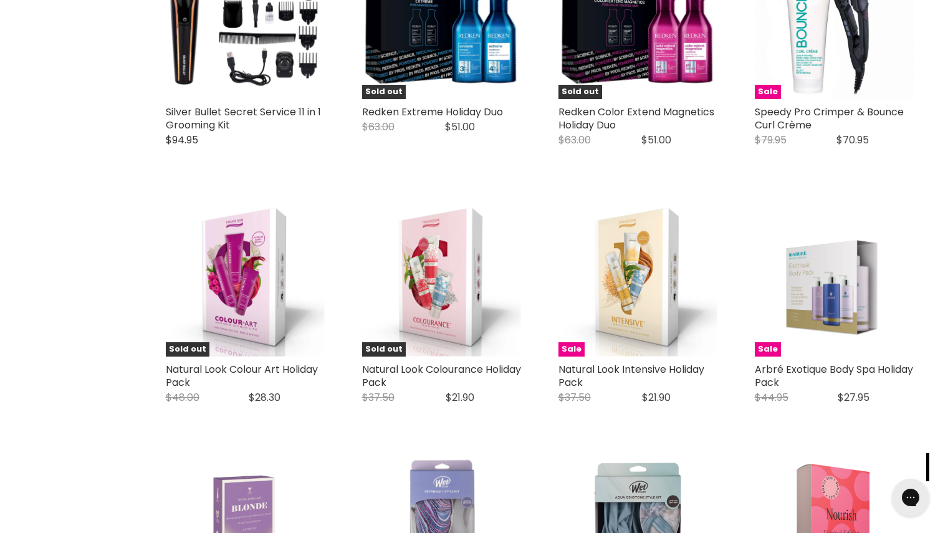
scroll to position [2201, 0]
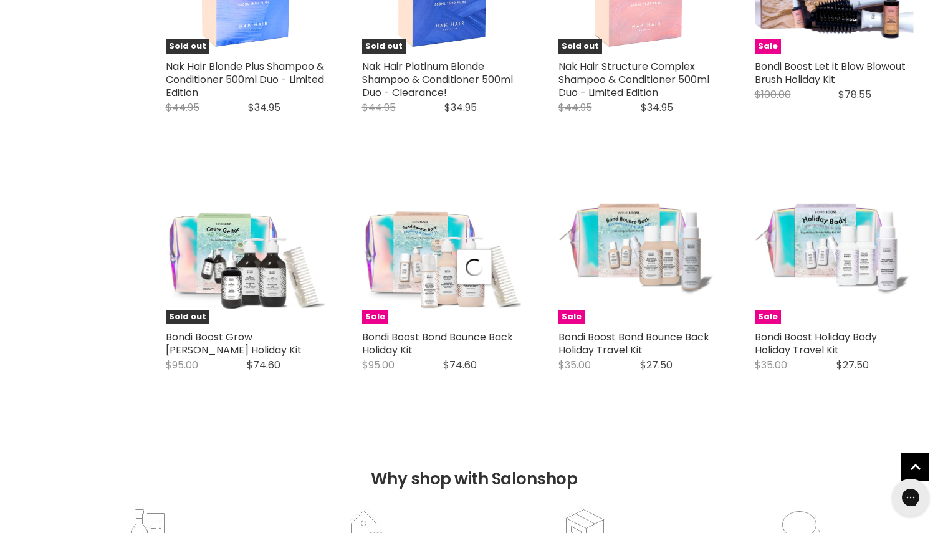
select select "manual"
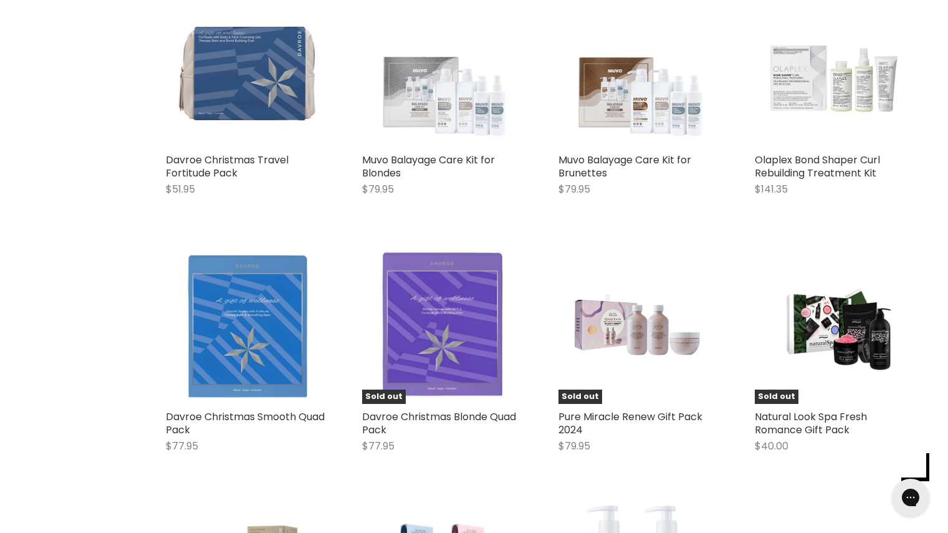
scroll to position [5063, 0]
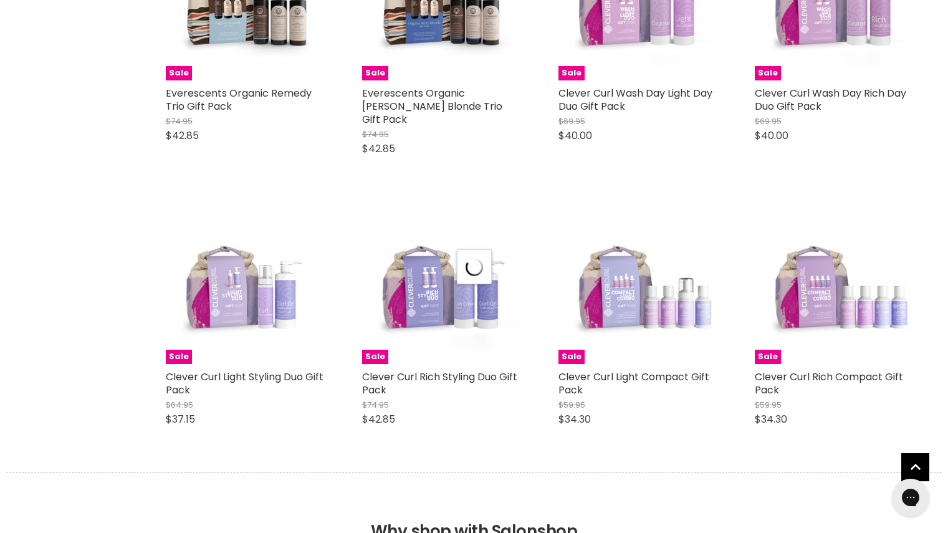
select select "manual"
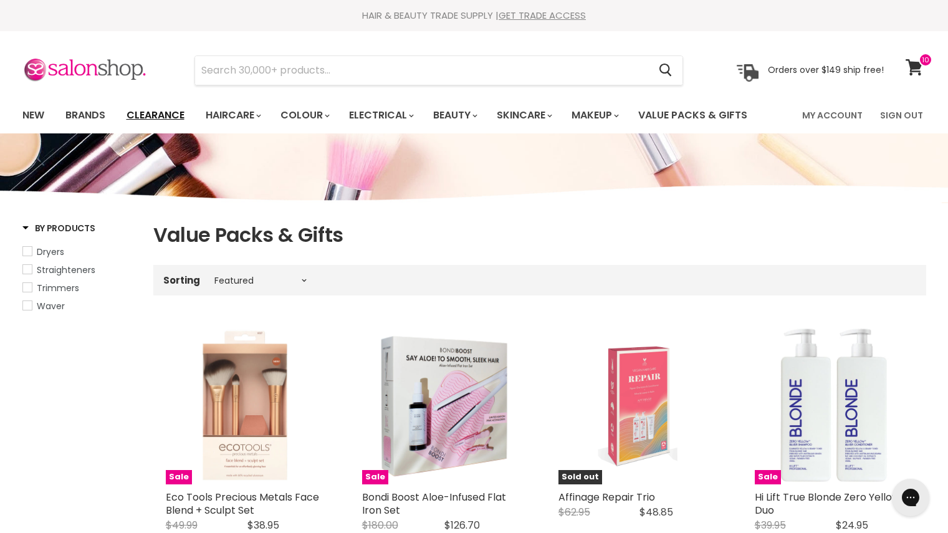
click at [166, 120] on link "Clearance" at bounding box center [155, 115] width 77 height 26
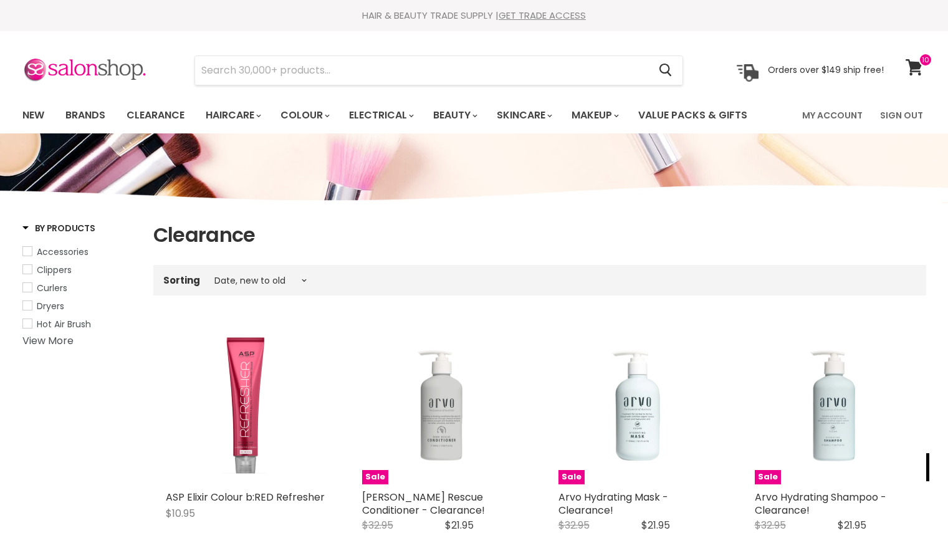
select select "created-descending"
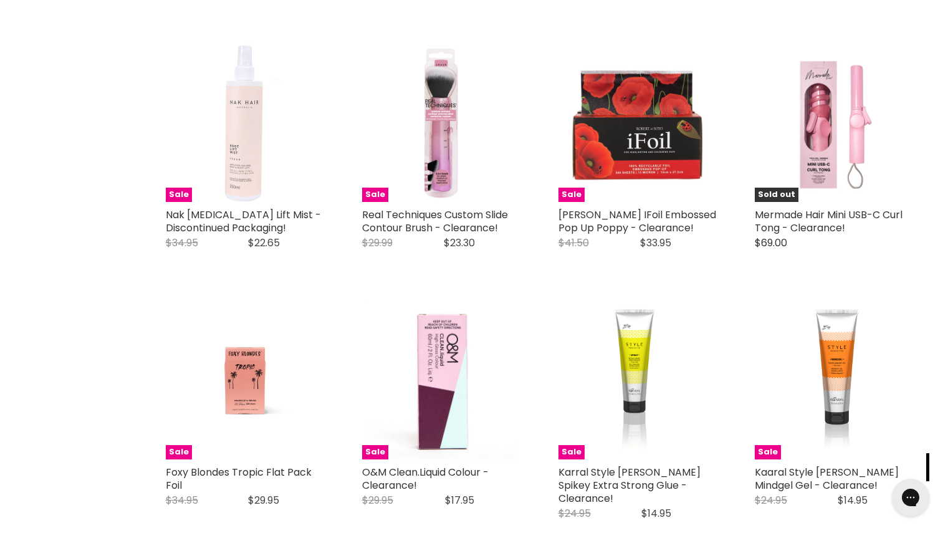
scroll to position [2885, 0]
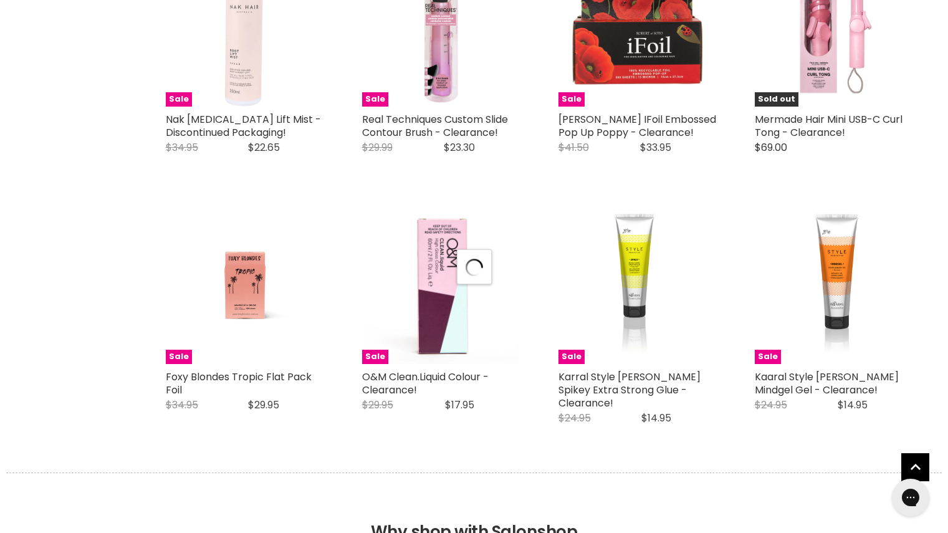
select select "created-descending"
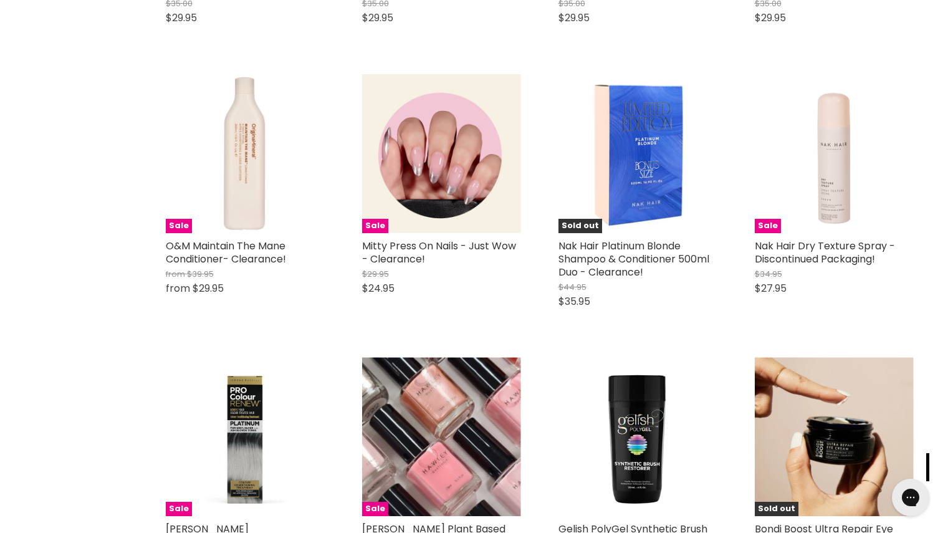
scroll to position [5057, 0]
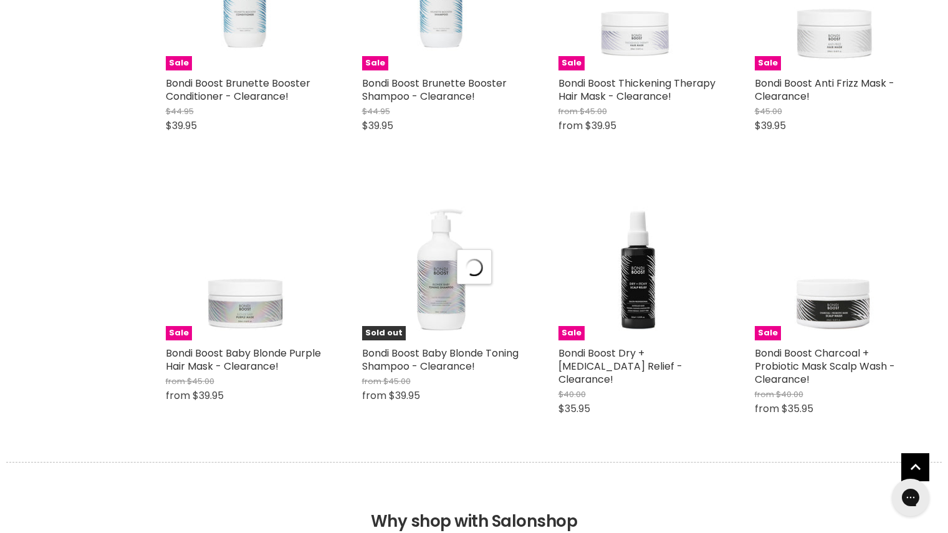
scroll to position [6335, 0]
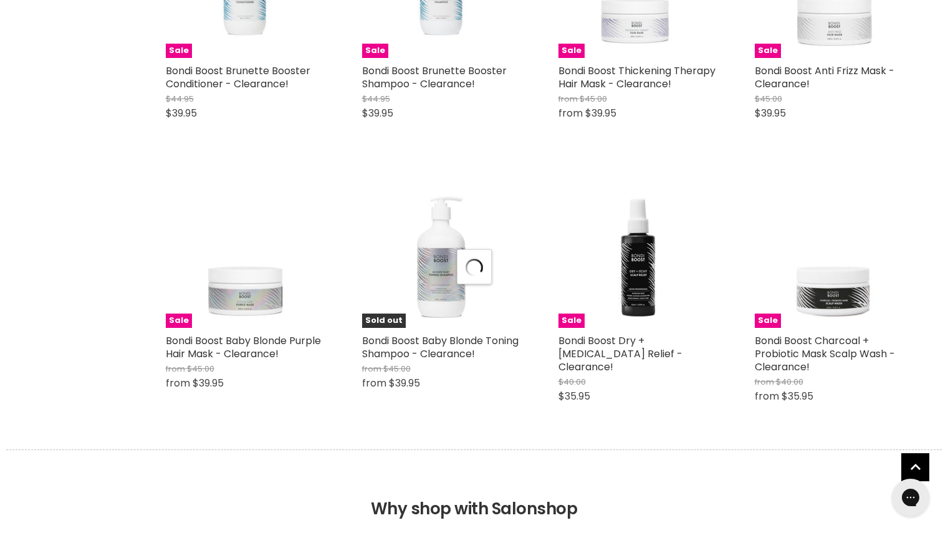
select select "created-descending"
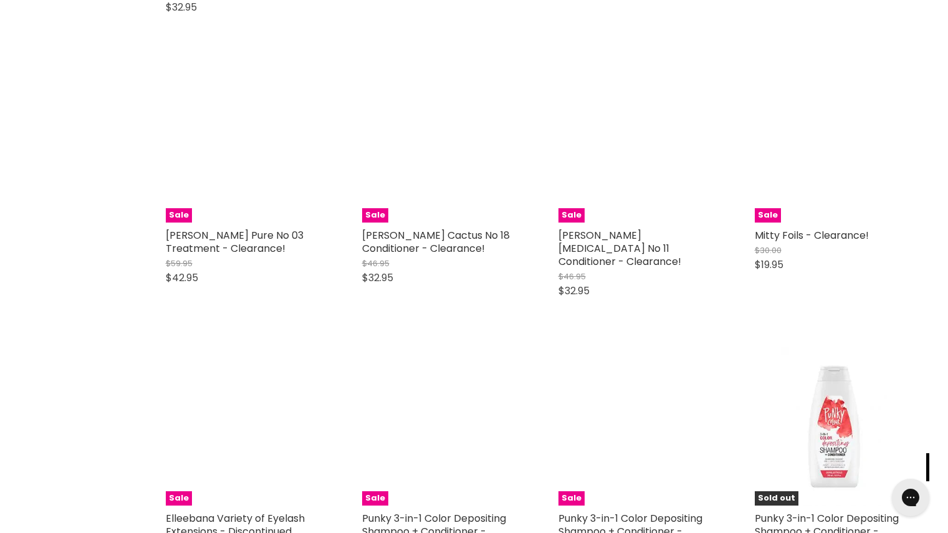
scroll to position [9288, 0]
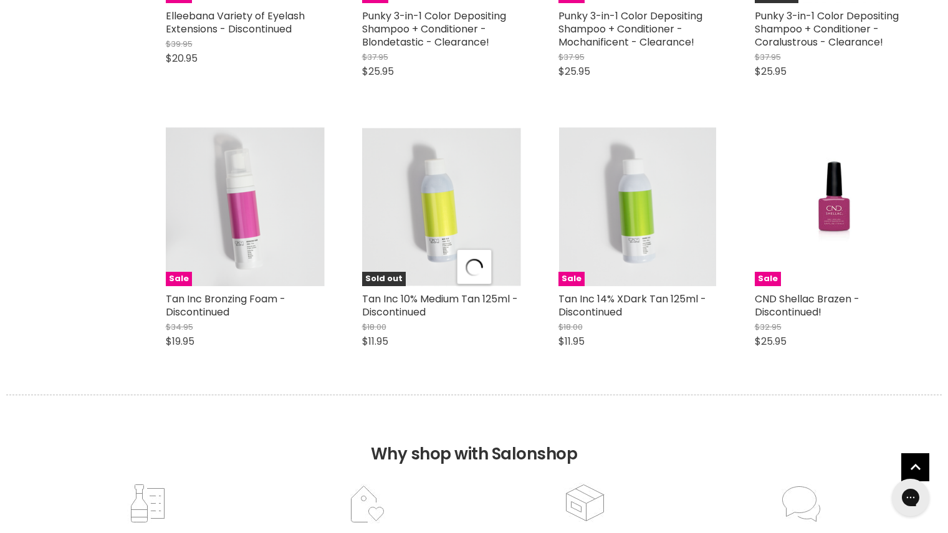
scroll to position [10263, 0]
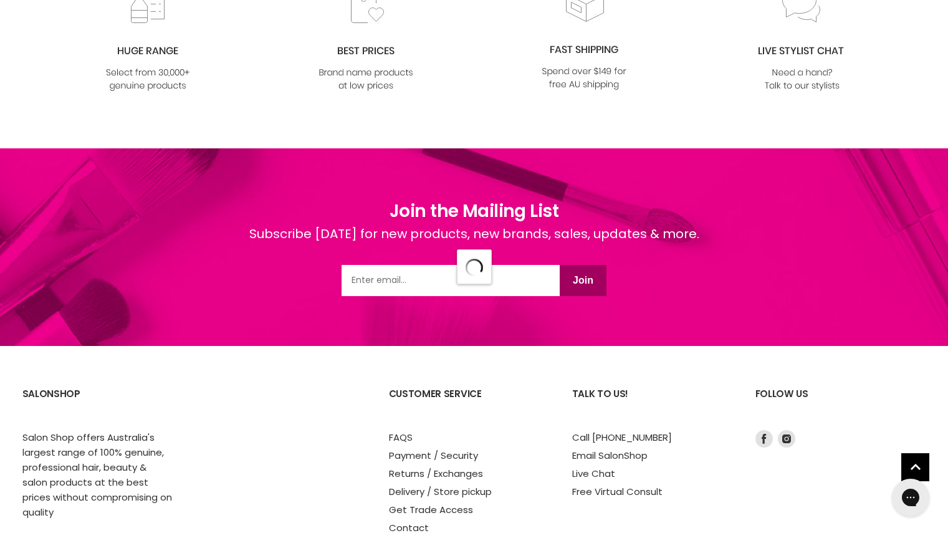
select select "created-descending"
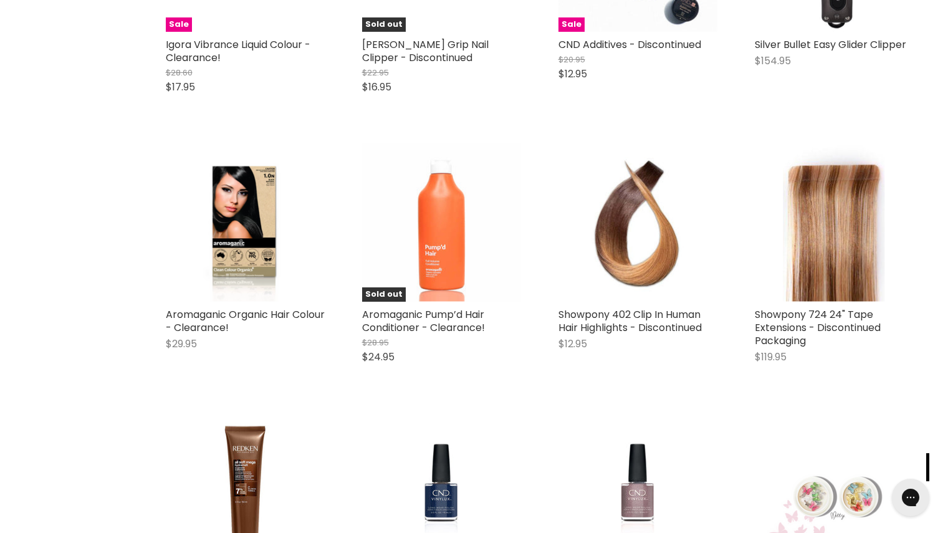
scroll to position [10292, 0]
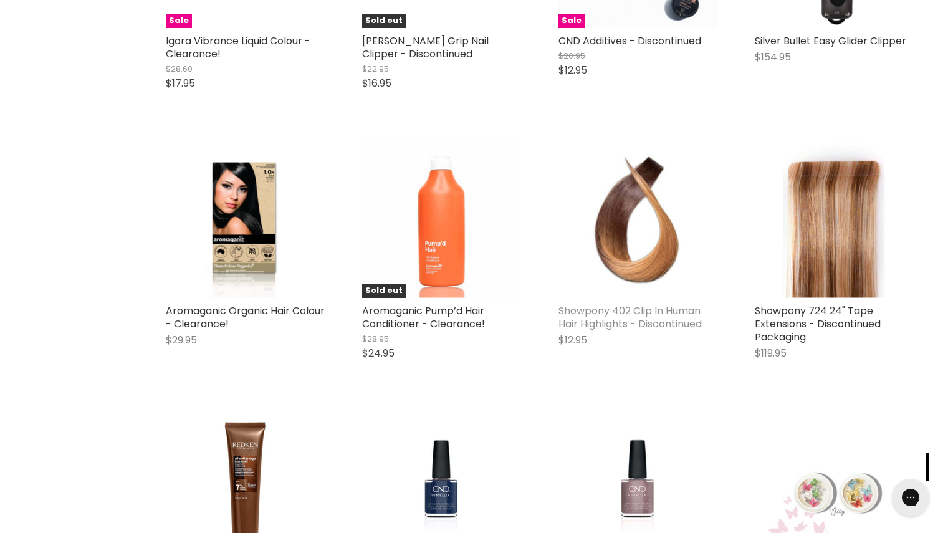
click at [669, 304] on link "Showpony 402 Clip In Human Hair Highlights - Discontinued" at bounding box center [630, 317] width 143 height 27
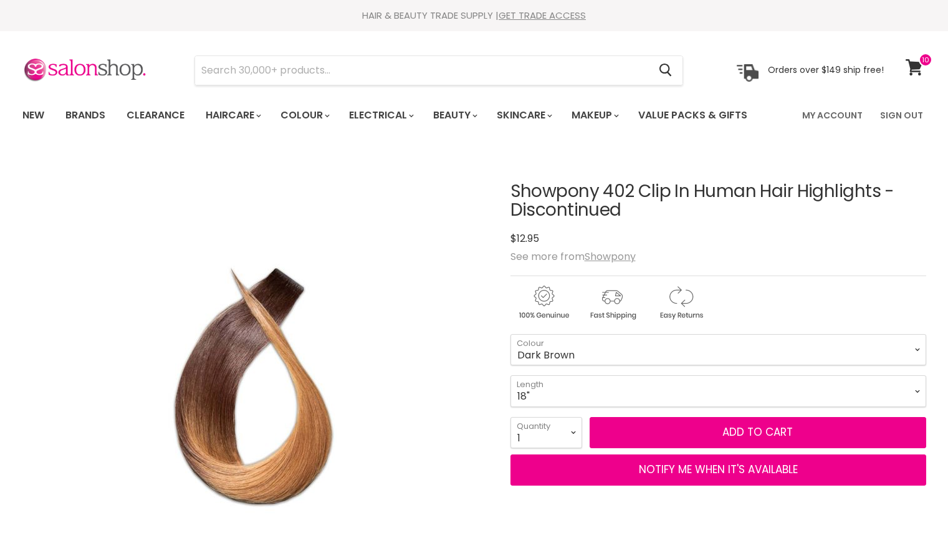
click at [511, 334] on select "Swedish Blonde Black Honey Blonde Dark Brown Mid Brown Honey Ginger" at bounding box center [719, 349] width 416 height 31
select select "Dark Brown"
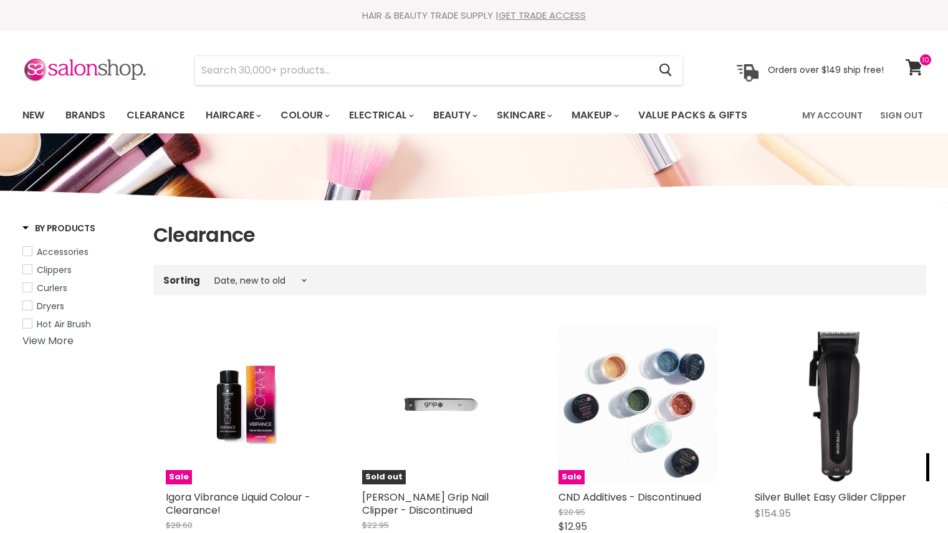
select select "created-descending"
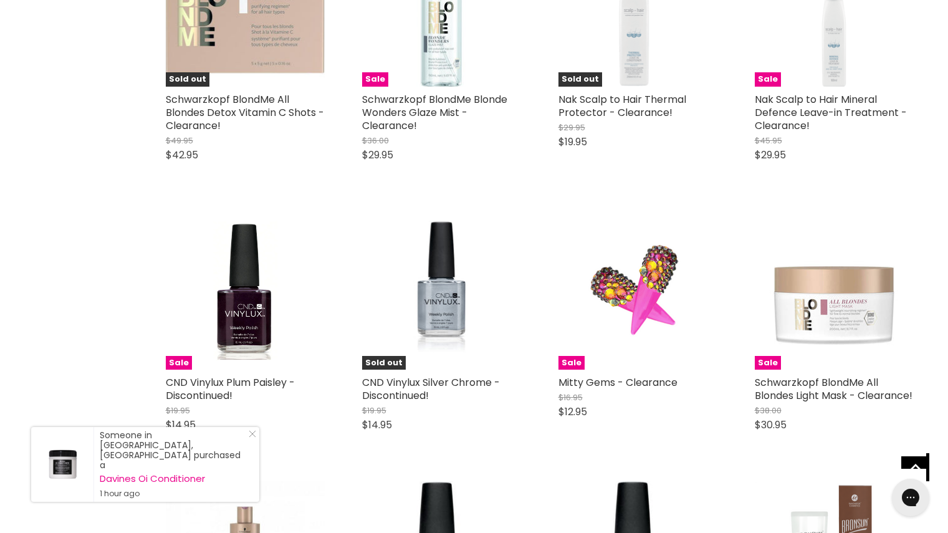
scroll to position [2590, 0]
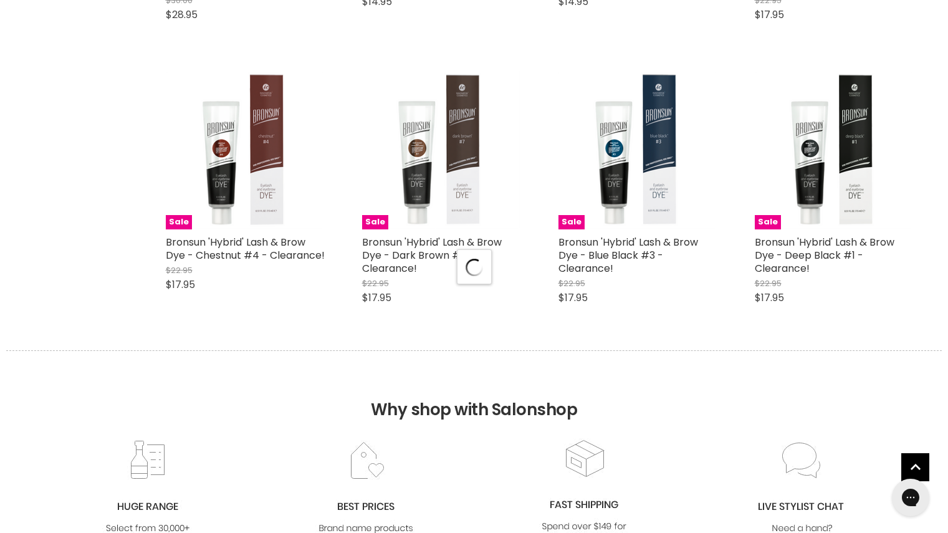
select select "created-descending"
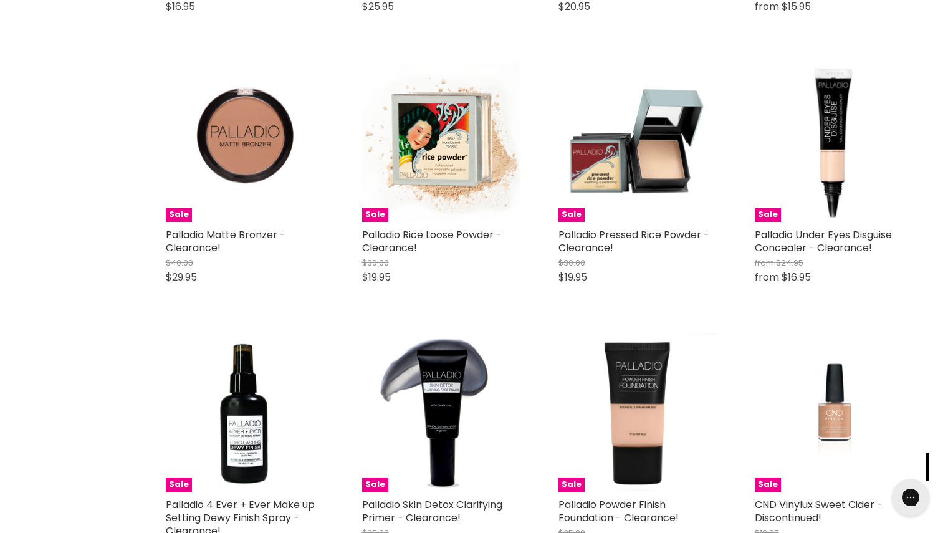
scroll to position [5513, 0]
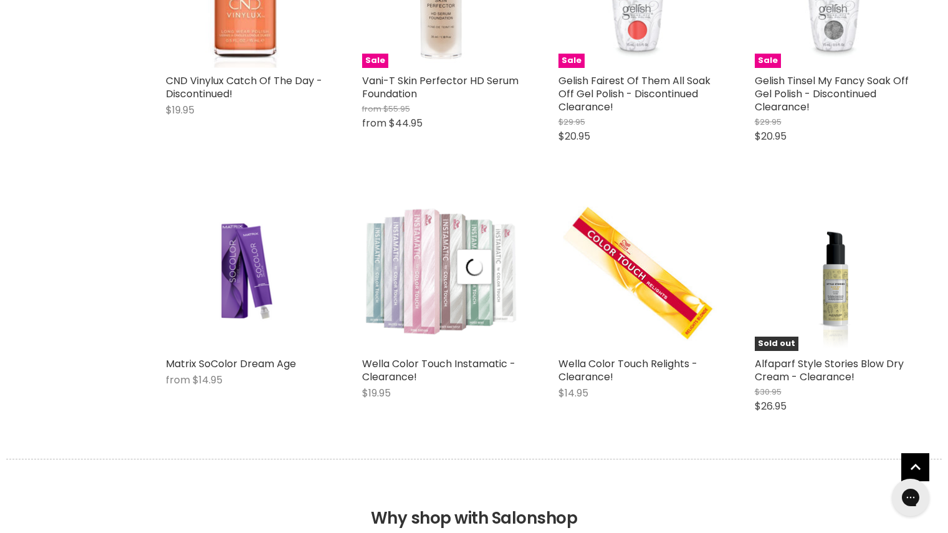
select select "created-descending"
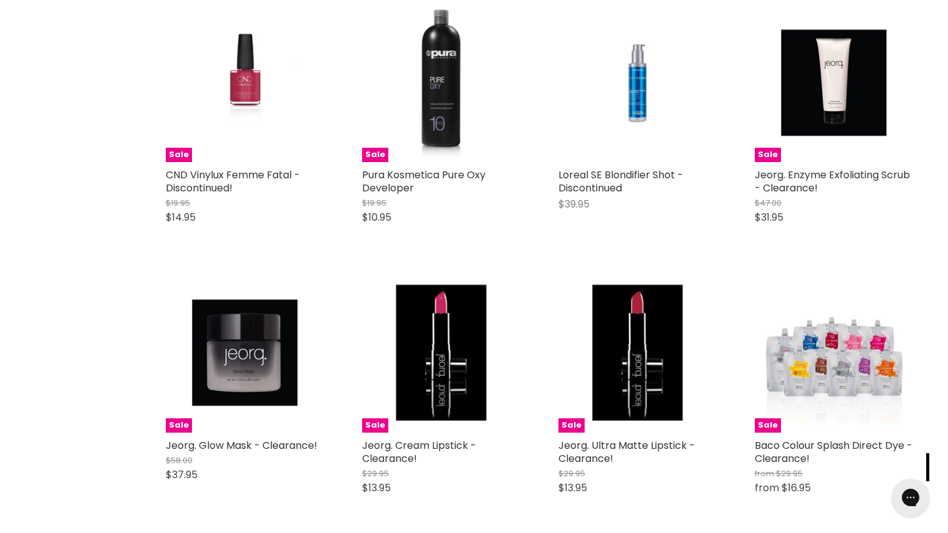
scroll to position [9417, 0]
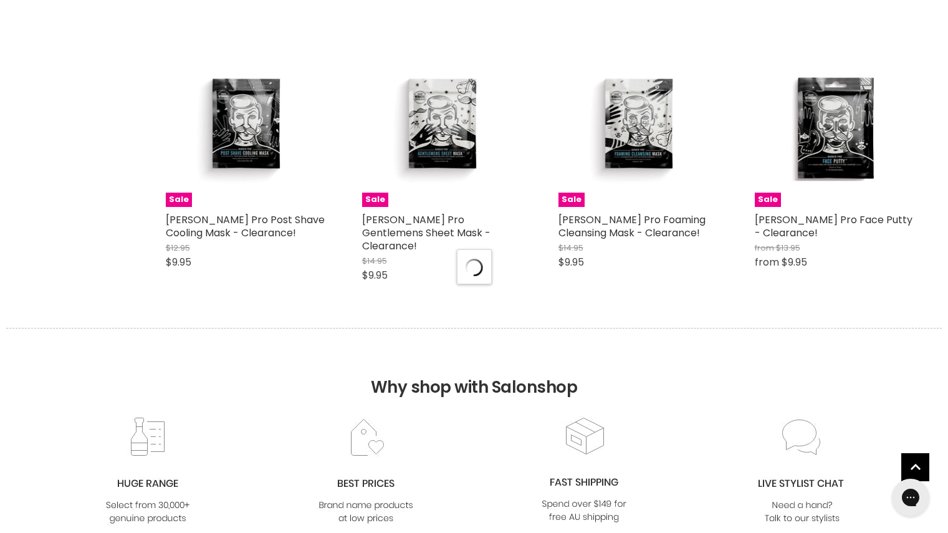
select select "created-descending"
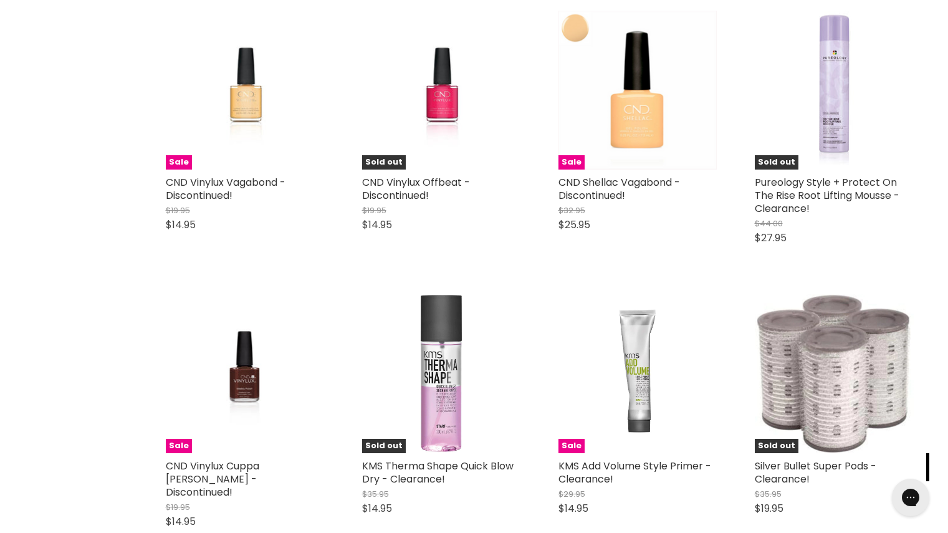
scroll to position [11088, 0]
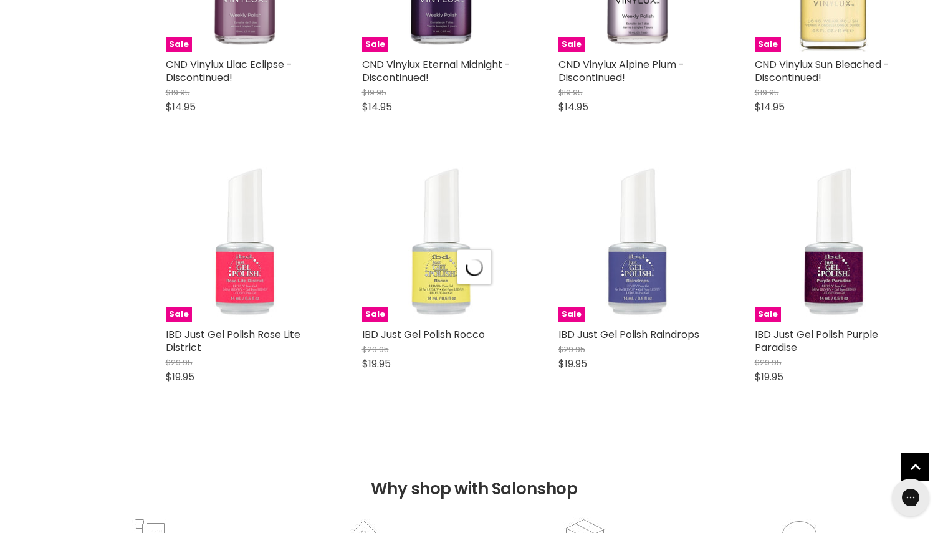
select select "created-descending"
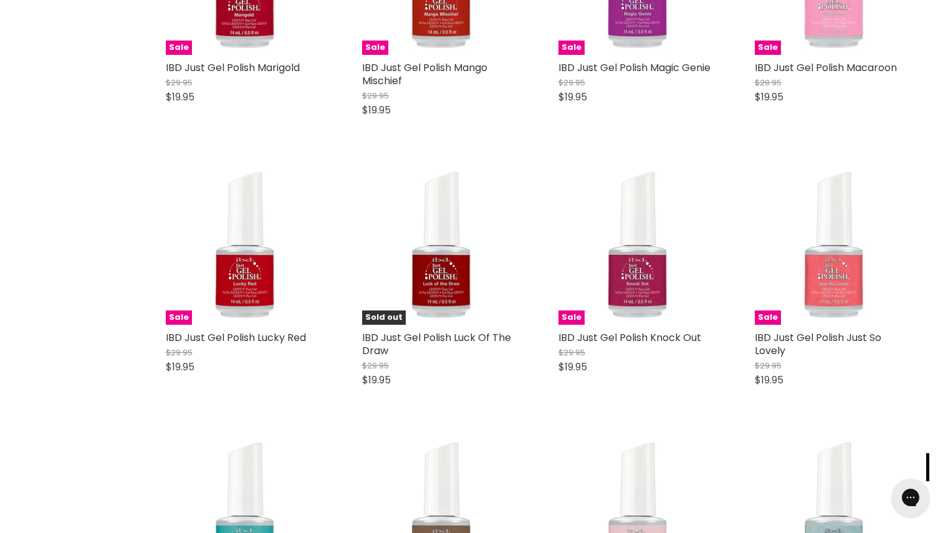
scroll to position [14707, 0]
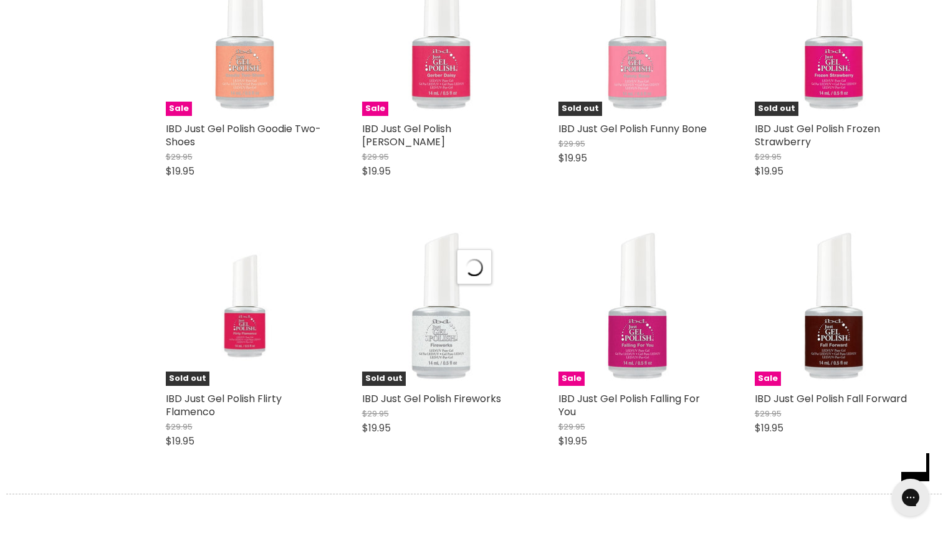
scroll to position [16304, 0]
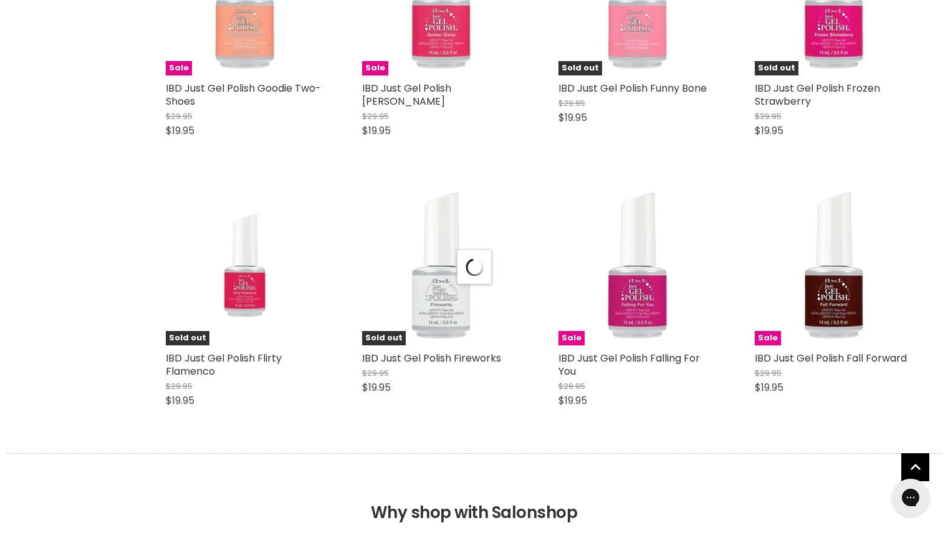
select select "created-descending"
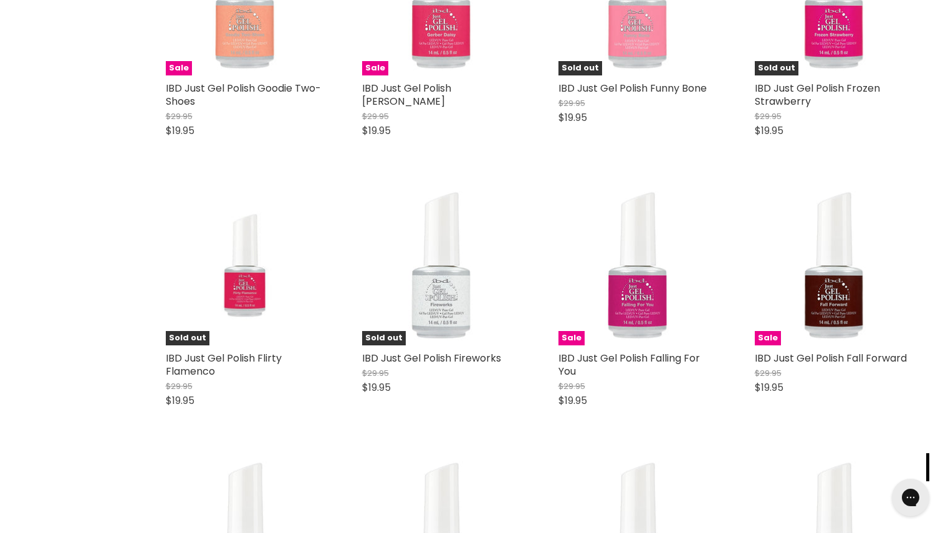
scroll to position [17301, 0]
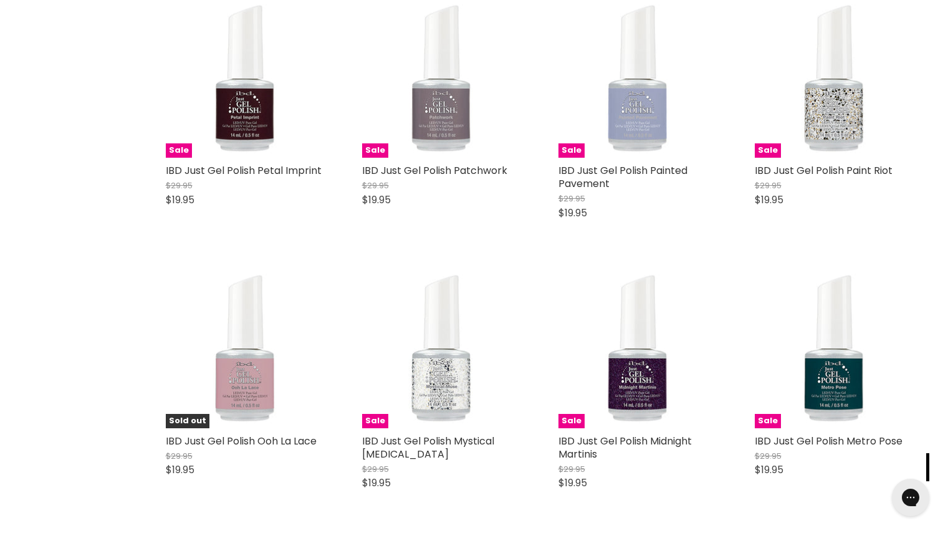
scroll to position [19803, 0]
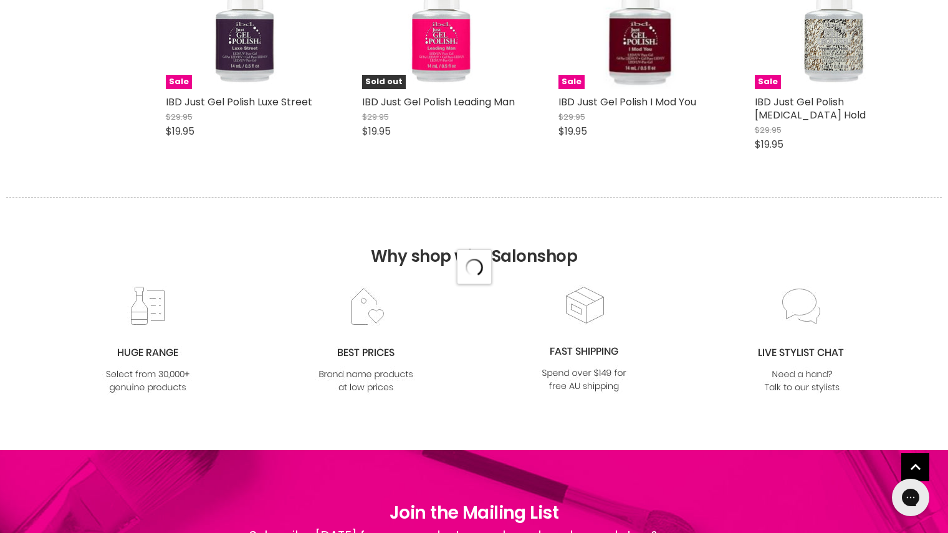
select select "created-descending"
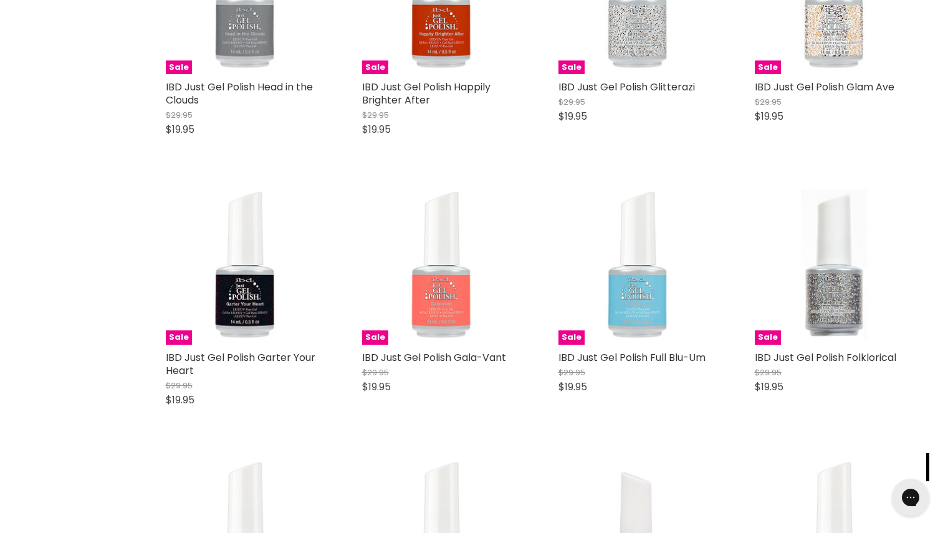
scroll to position [20360, 0]
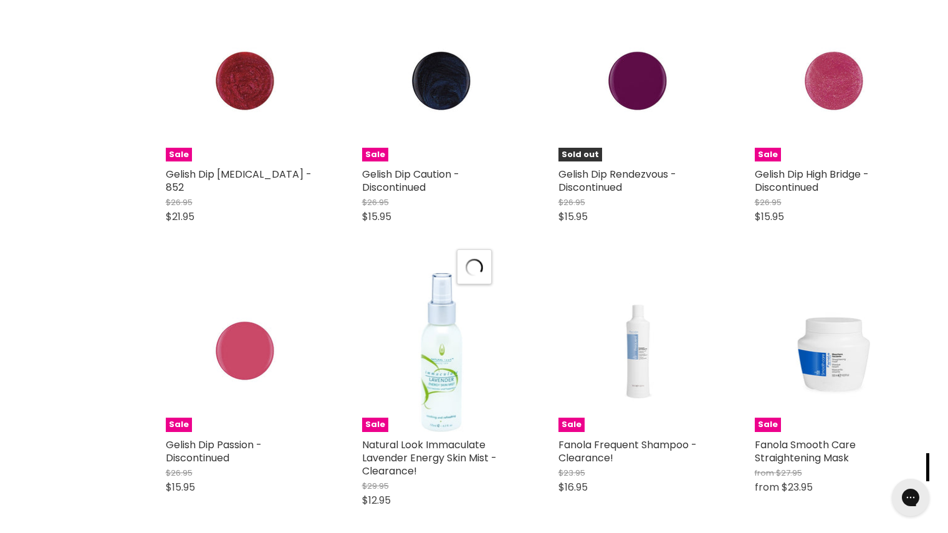
scroll to position [22796, 0]
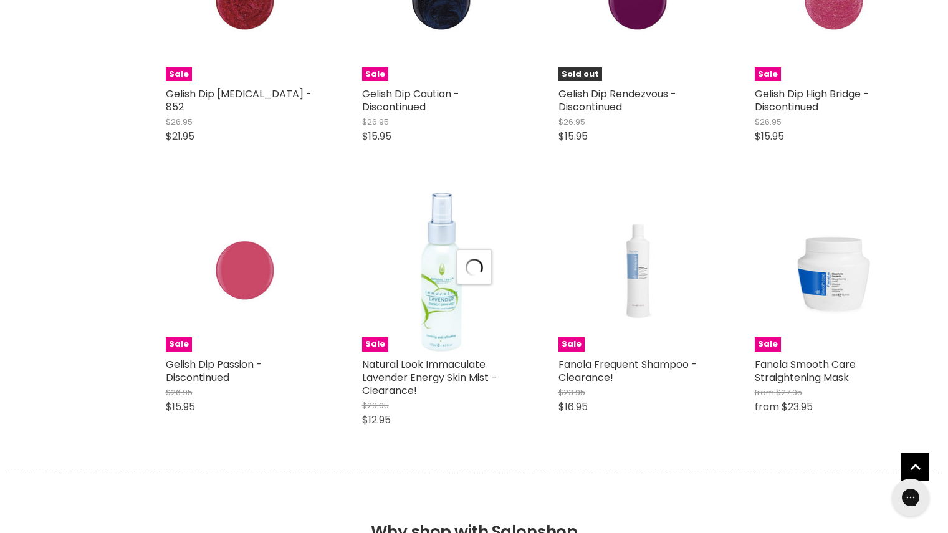
select select "created-descending"
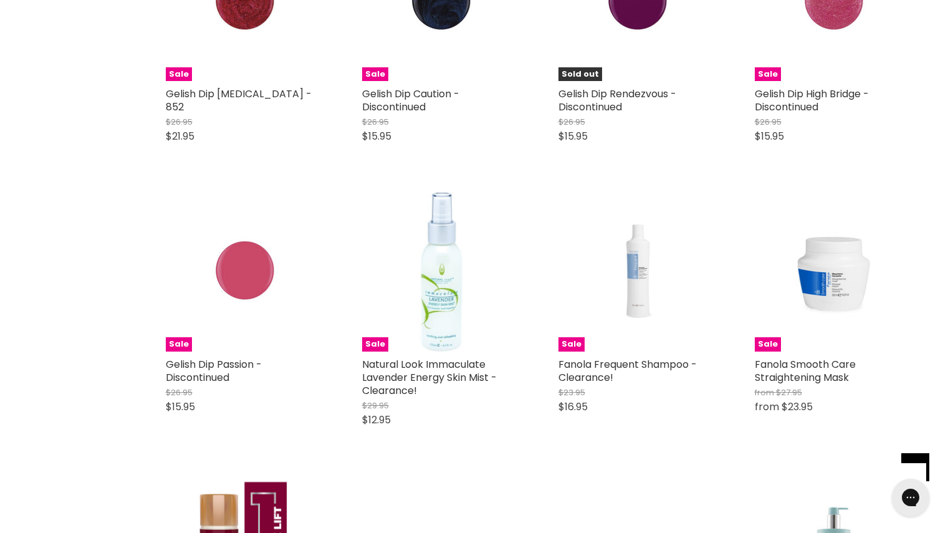
scroll to position [23134, 0]
